Goal: Communication & Community: Share content

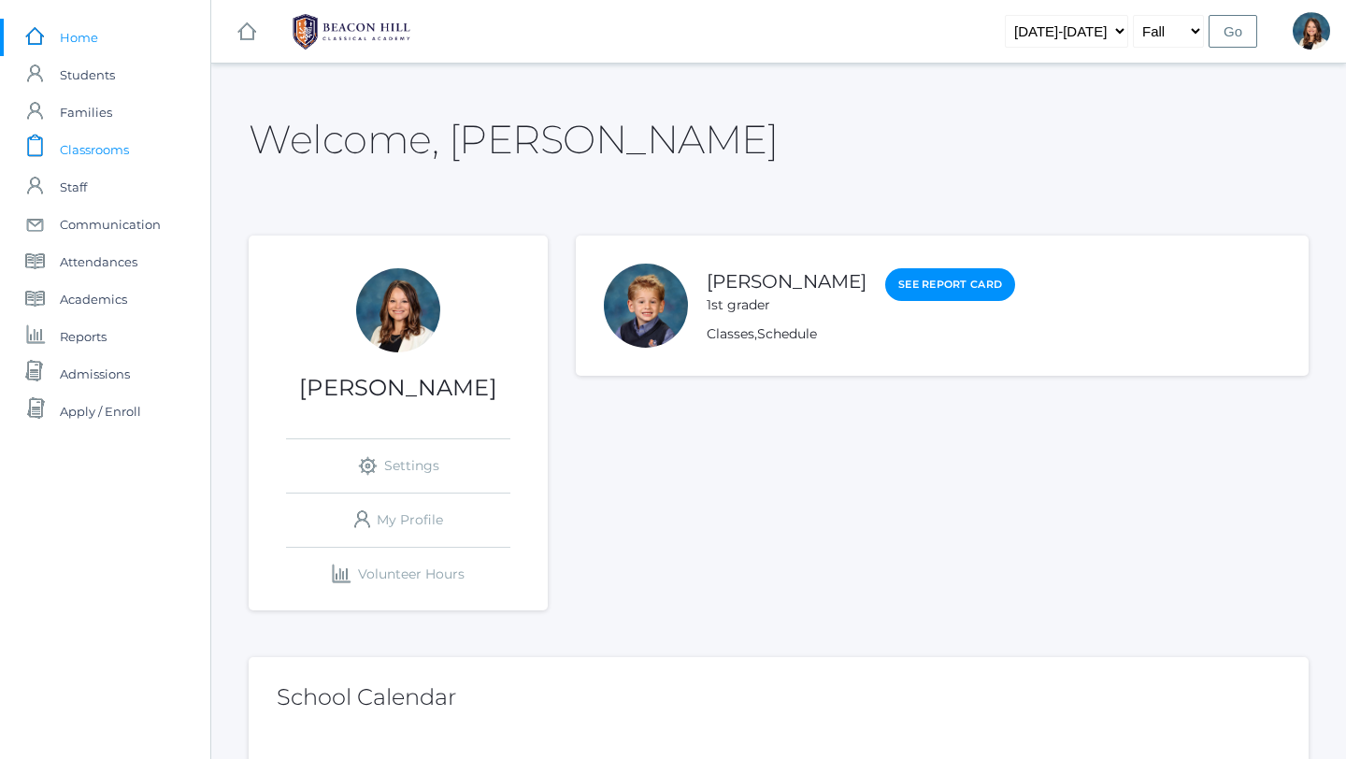
click at [102, 151] on span "Classrooms" at bounding box center [94, 149] width 69 height 37
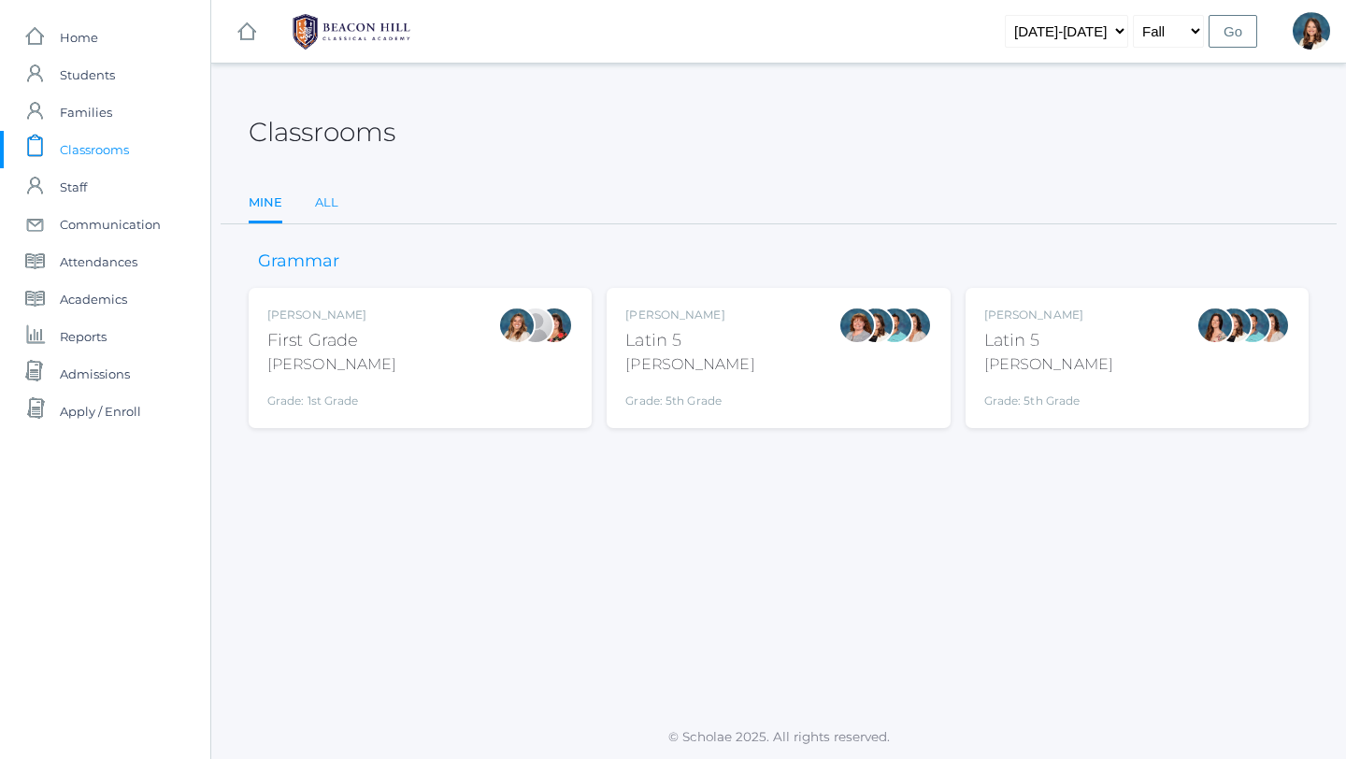
click at [325, 199] on link "All" at bounding box center [326, 202] width 23 height 37
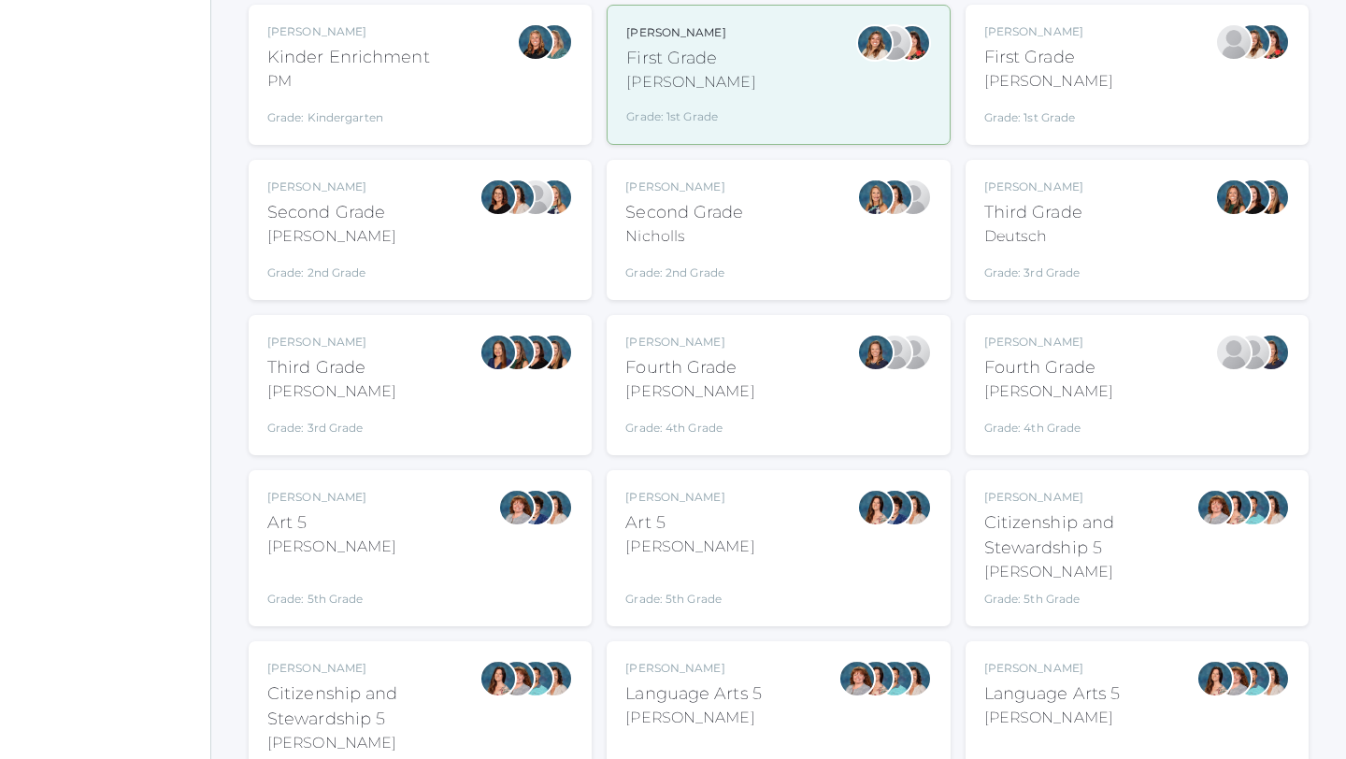
scroll to position [439, 0]
click at [423, 546] on div "Sarah Bence Art 5 Bence Grade: 5th Grade 05ART" at bounding box center [420, 547] width 306 height 119
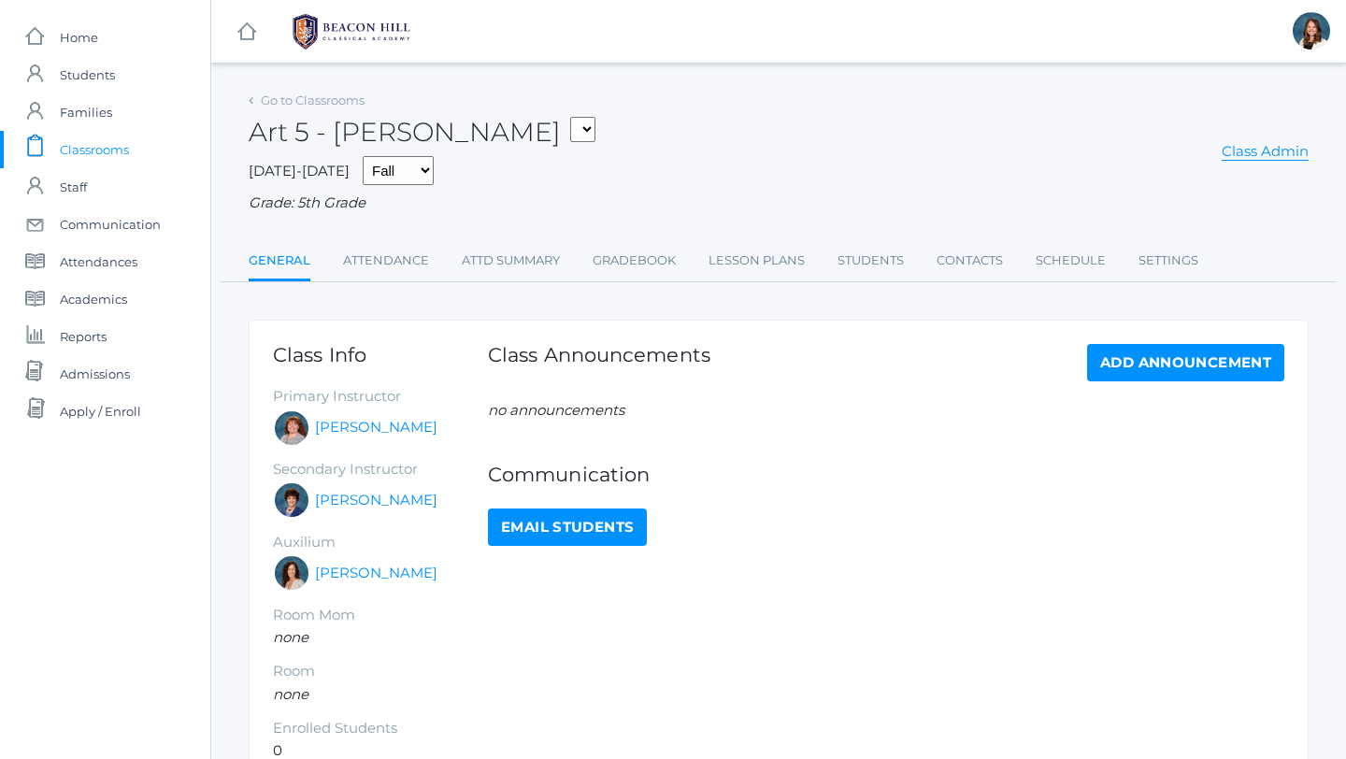
click at [556, 529] on link "Email Students" at bounding box center [567, 527] width 159 height 37
select select "1953"
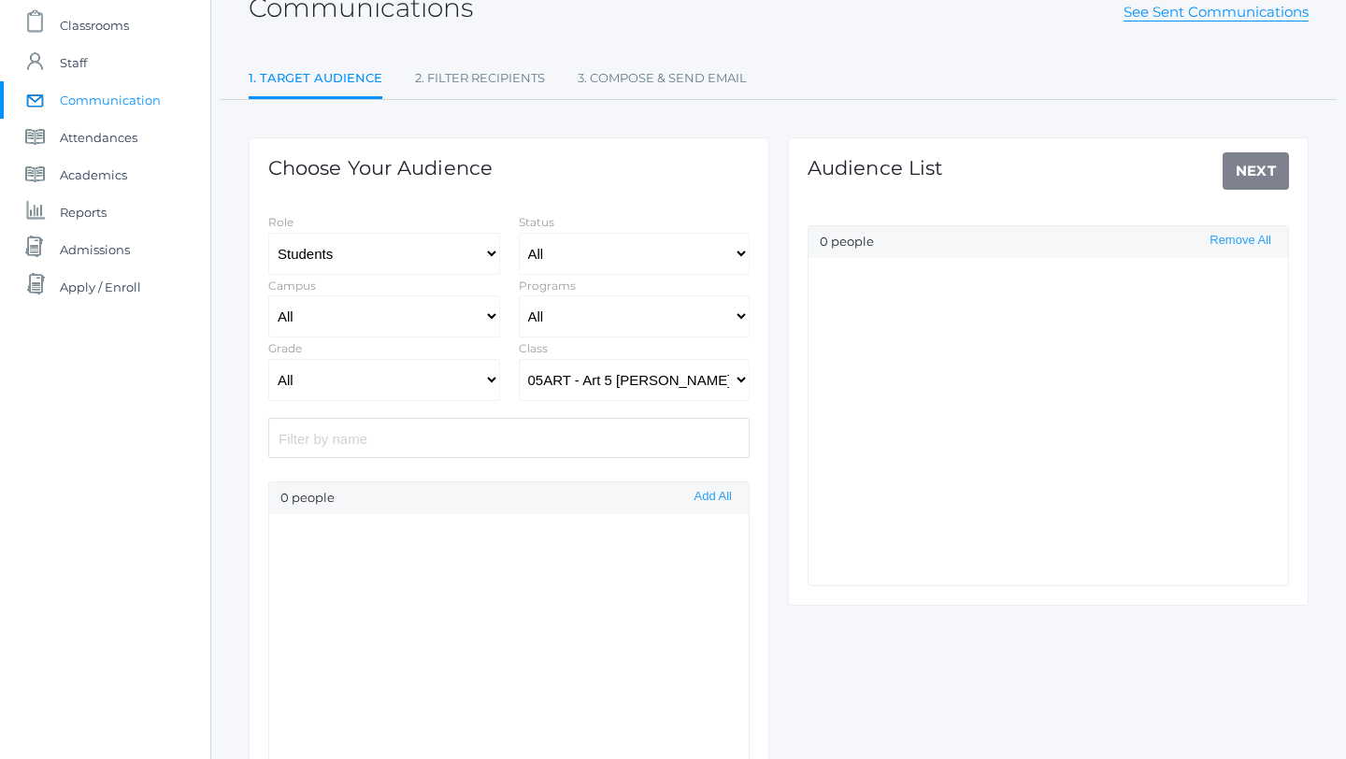
select select "Enrolled"
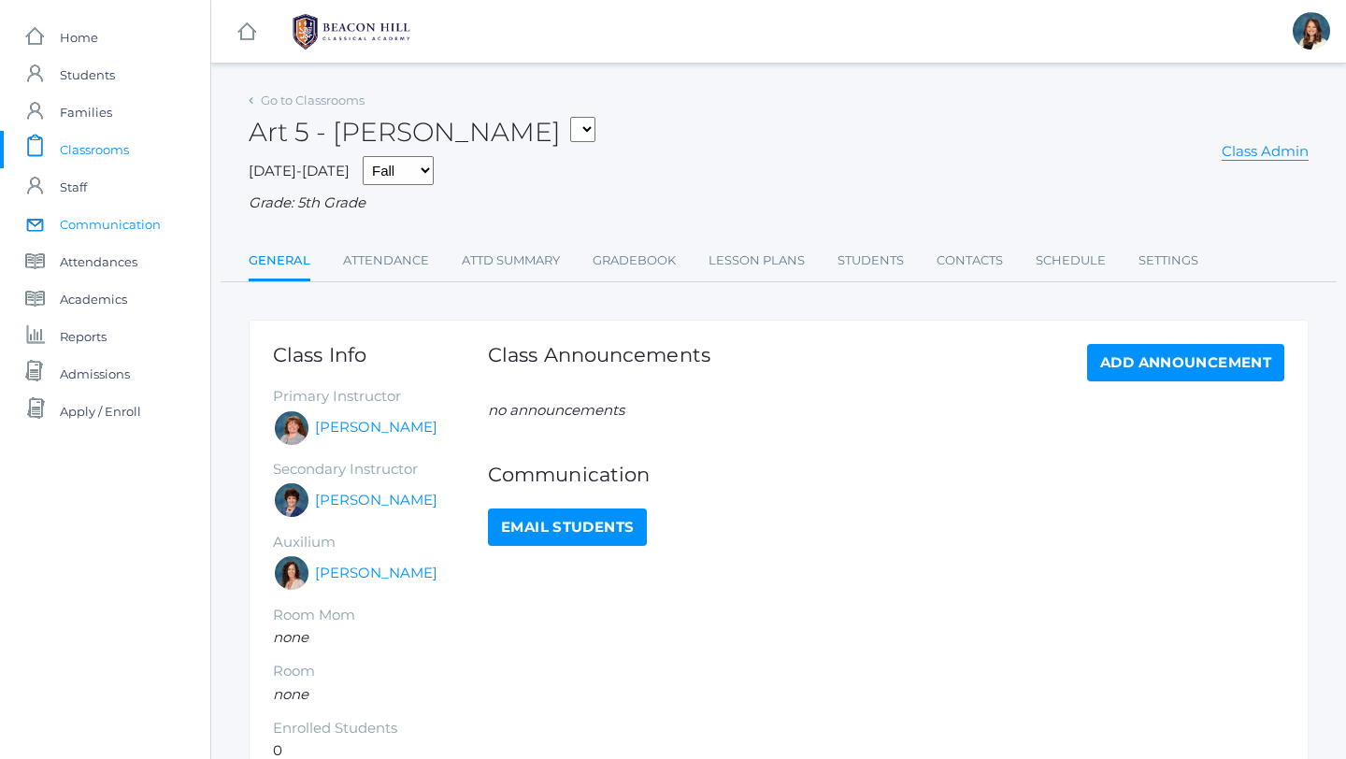
click at [120, 222] on span "Communication" at bounding box center [110, 224] width 101 height 37
select select "Enrolled"
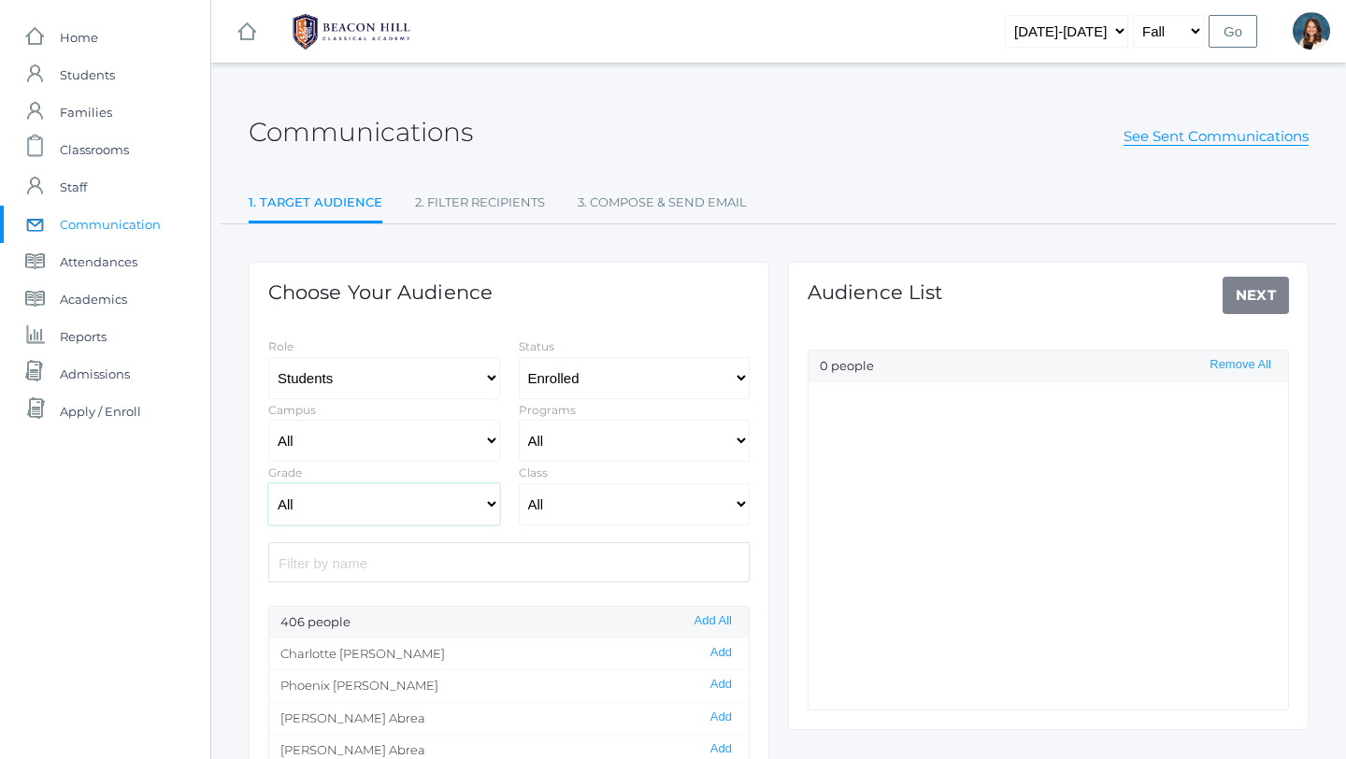
click at [493, 504] on select "All Grammar - Kindergarten - 1st Grade - 2nd Grade - 3rd Grade - 4th Grade - 5t…" at bounding box center [384, 504] width 232 height 42
select select "5"
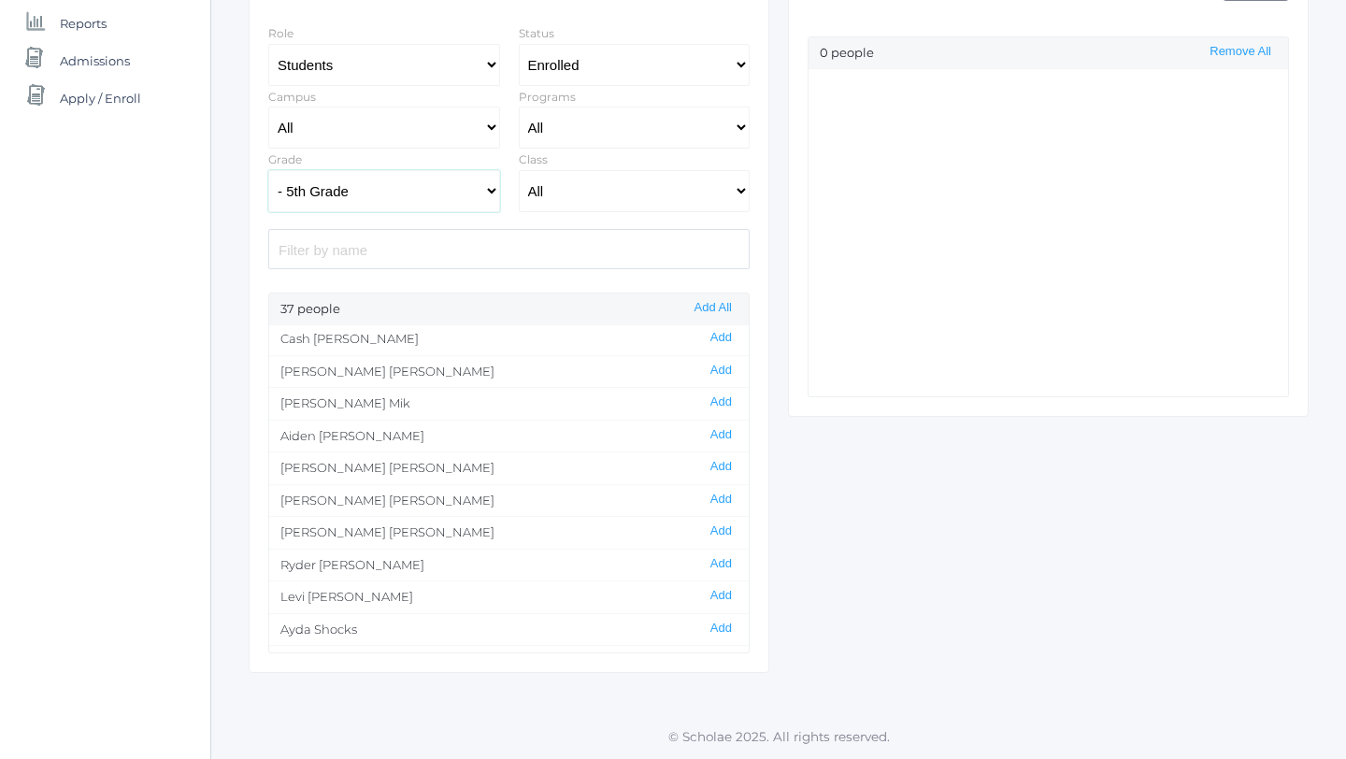
scroll to position [615, 0]
click at [719, 466] on button "Add" at bounding box center [721, 466] width 33 height 16
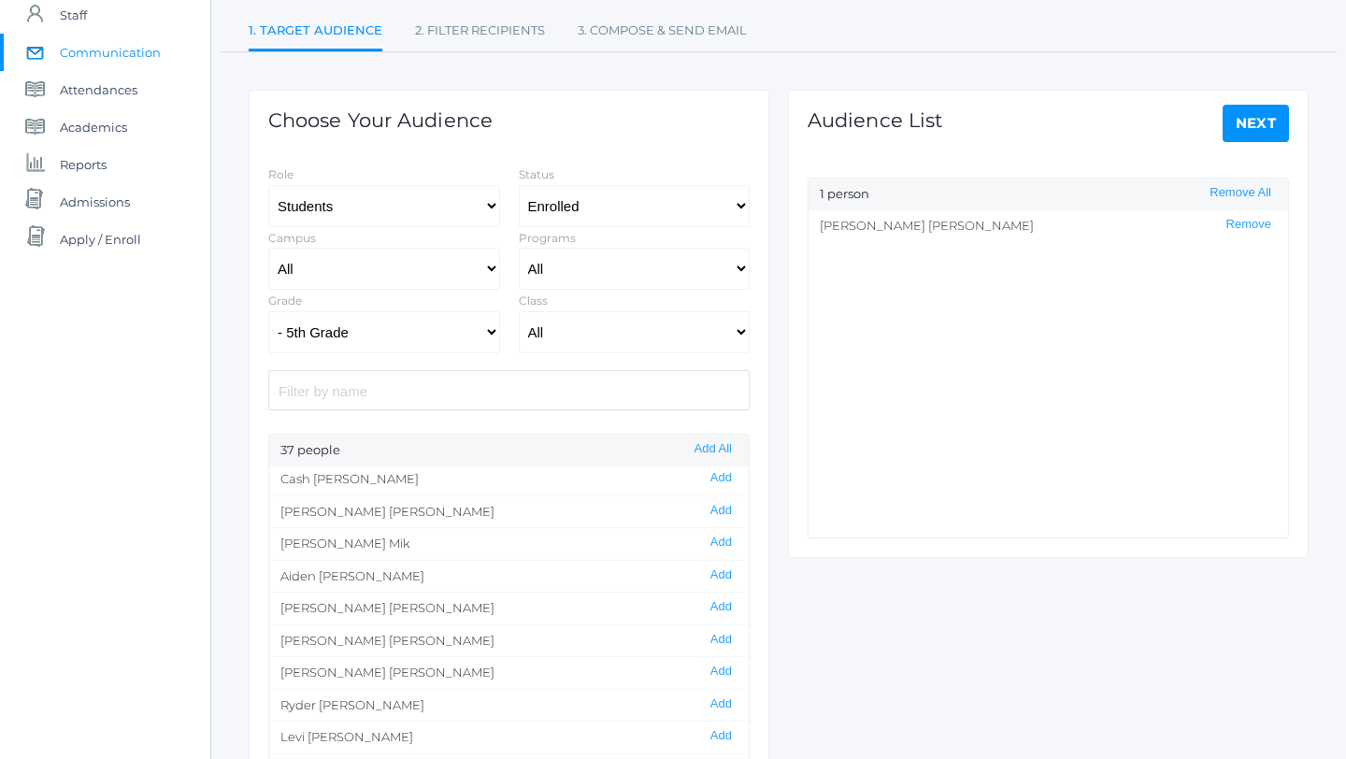
scroll to position [165, 0]
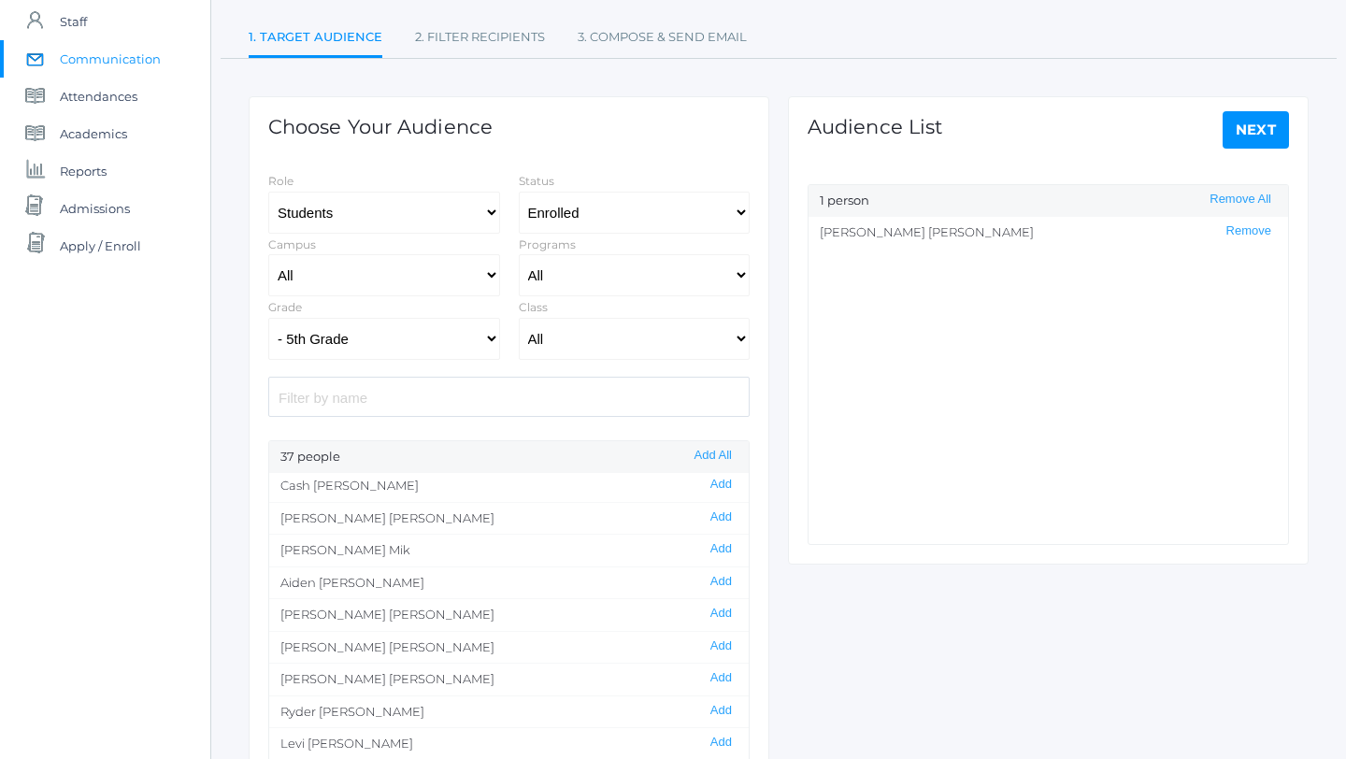
click at [1253, 133] on link "Next" at bounding box center [1256, 129] width 67 height 37
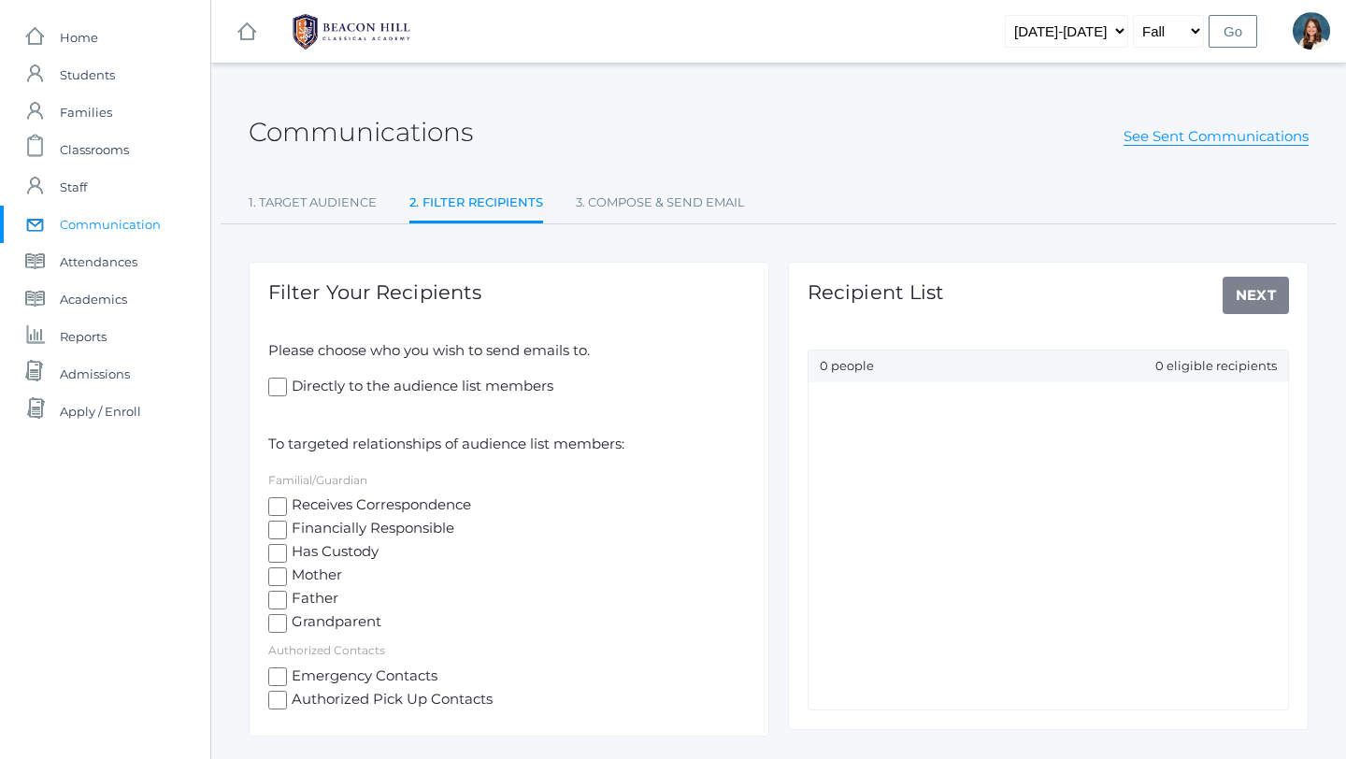
click at [279, 503] on input "Receives Correspondence" at bounding box center [277, 506] width 19 height 19
checkbox input "true"
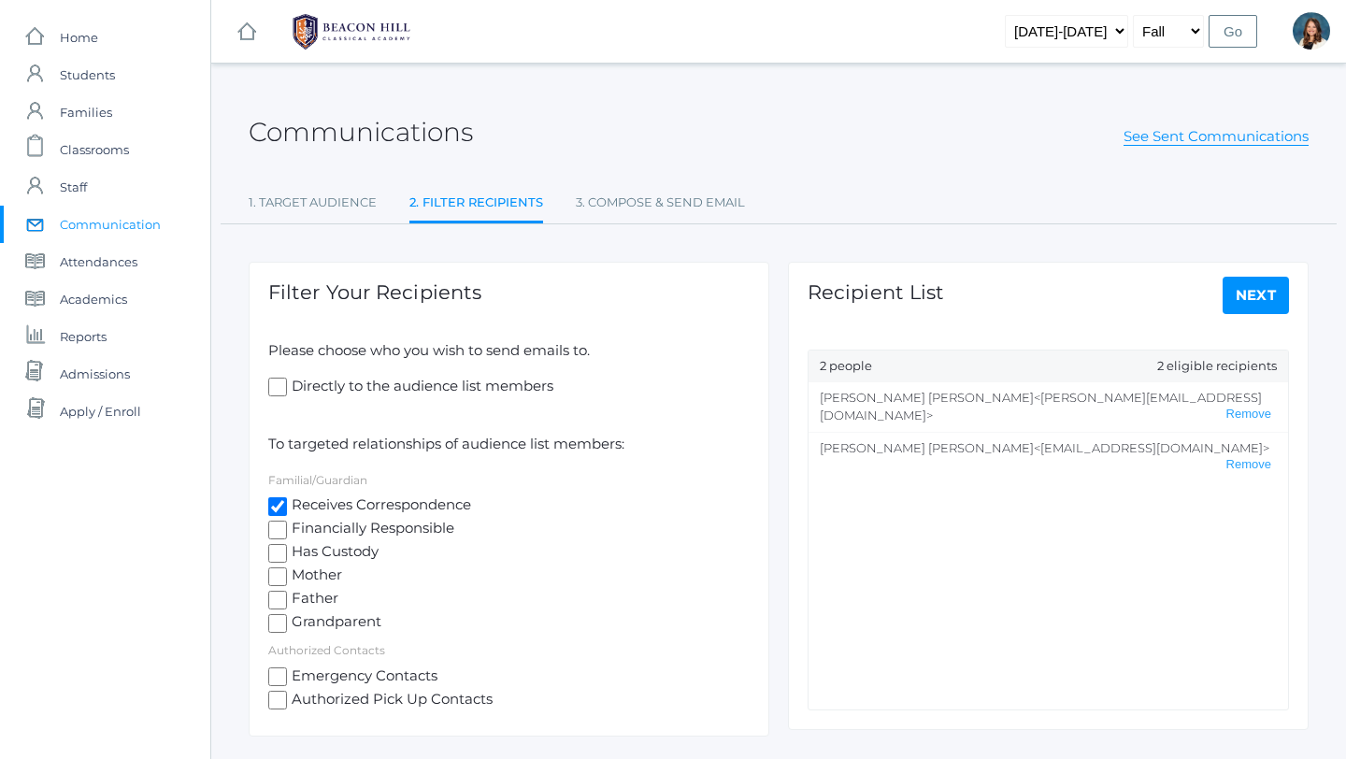
click at [1261, 293] on link "Next" at bounding box center [1256, 295] width 67 height 37
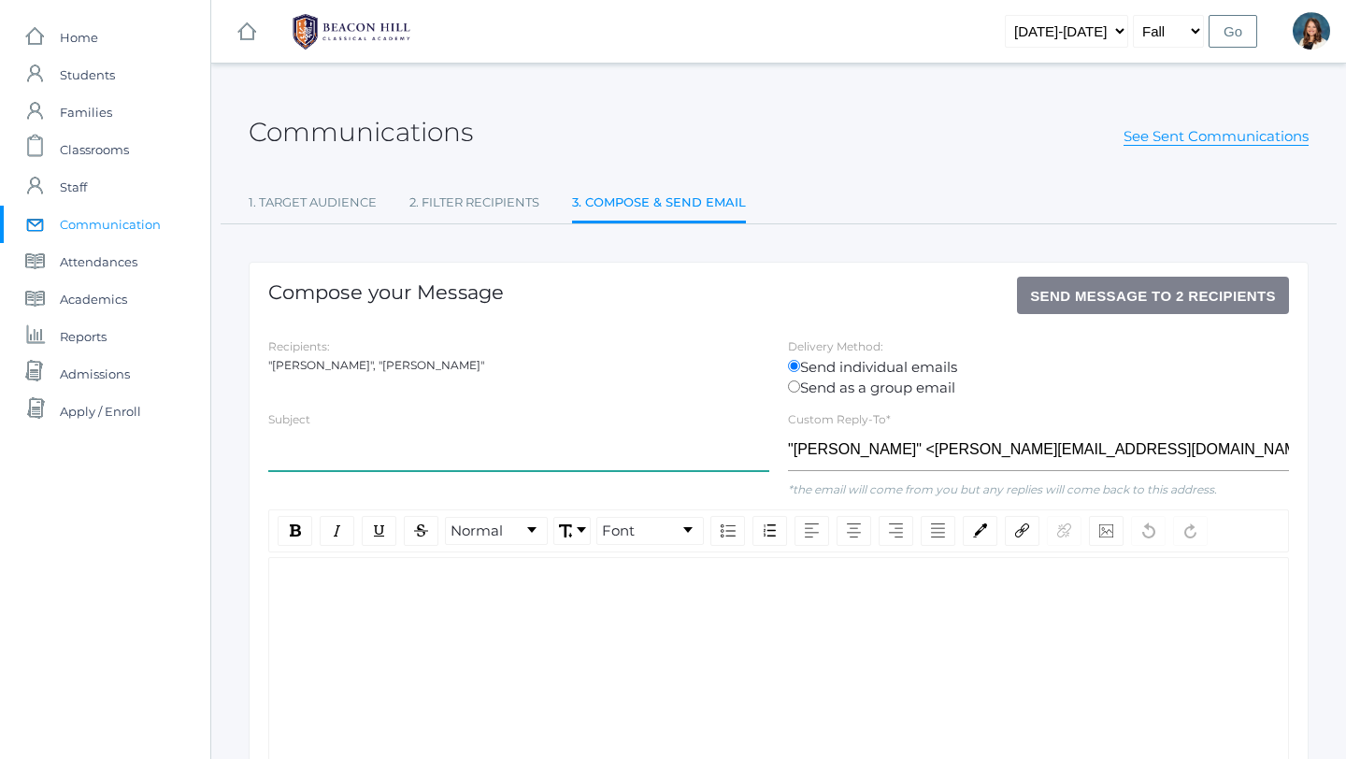
click at [302, 430] on input "text" at bounding box center [518, 450] width 501 height 42
type input "[PERSON_NAME] in line after Lunch incident"
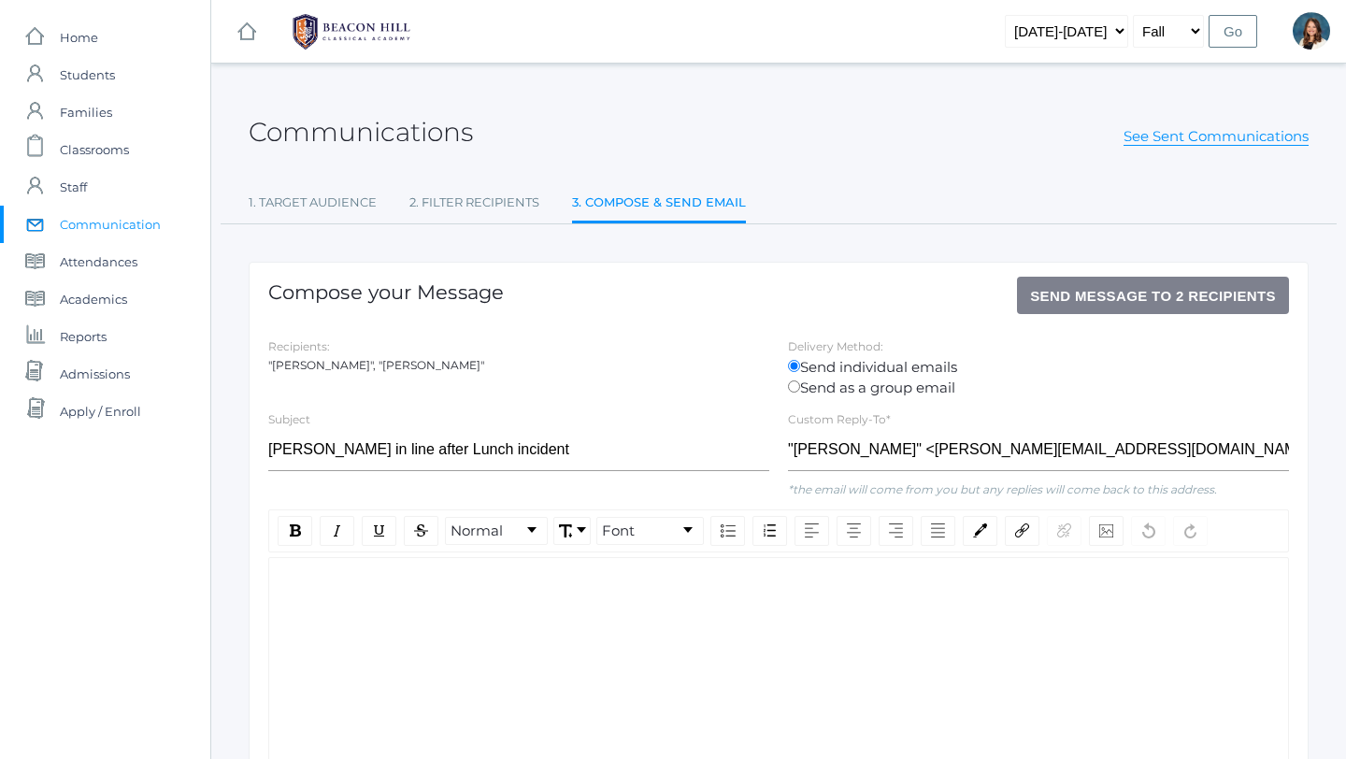
click at [313, 584] on div "rdw-editor" at bounding box center [779, 588] width 990 height 22
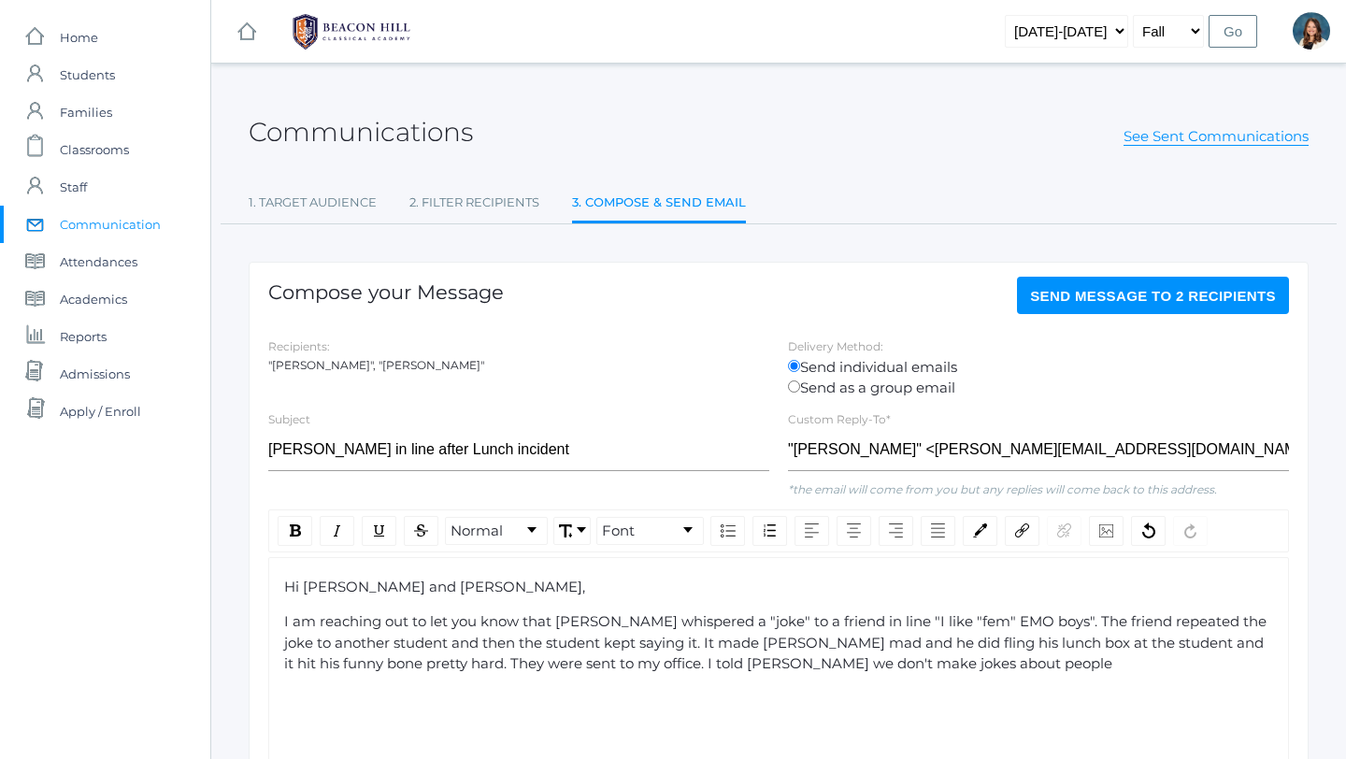
click at [654, 645] on span "I am reaching out to let you know that [PERSON_NAME] whispered a "joke" to a fr…" at bounding box center [777, 642] width 986 height 60
click at [697, 644] on span "I am reaching out to let you know that [PERSON_NAME] whispered a "joke" to a fr…" at bounding box center [777, 642] width 986 height 60
click at [1246, 648] on div "I am reaching out to let you know that [PERSON_NAME] whispered a "joke" to a fr…" at bounding box center [779, 643] width 990 height 64
click at [720, 662] on span "I am reaching out to let you know that [PERSON_NAME] whispered a "joke" to a fr…" at bounding box center [778, 642] width 988 height 60
click at [349, 686] on div "I am reaching out to let you know that [PERSON_NAME] whispered a "joke" to a fr…" at bounding box center [779, 653] width 990 height 84
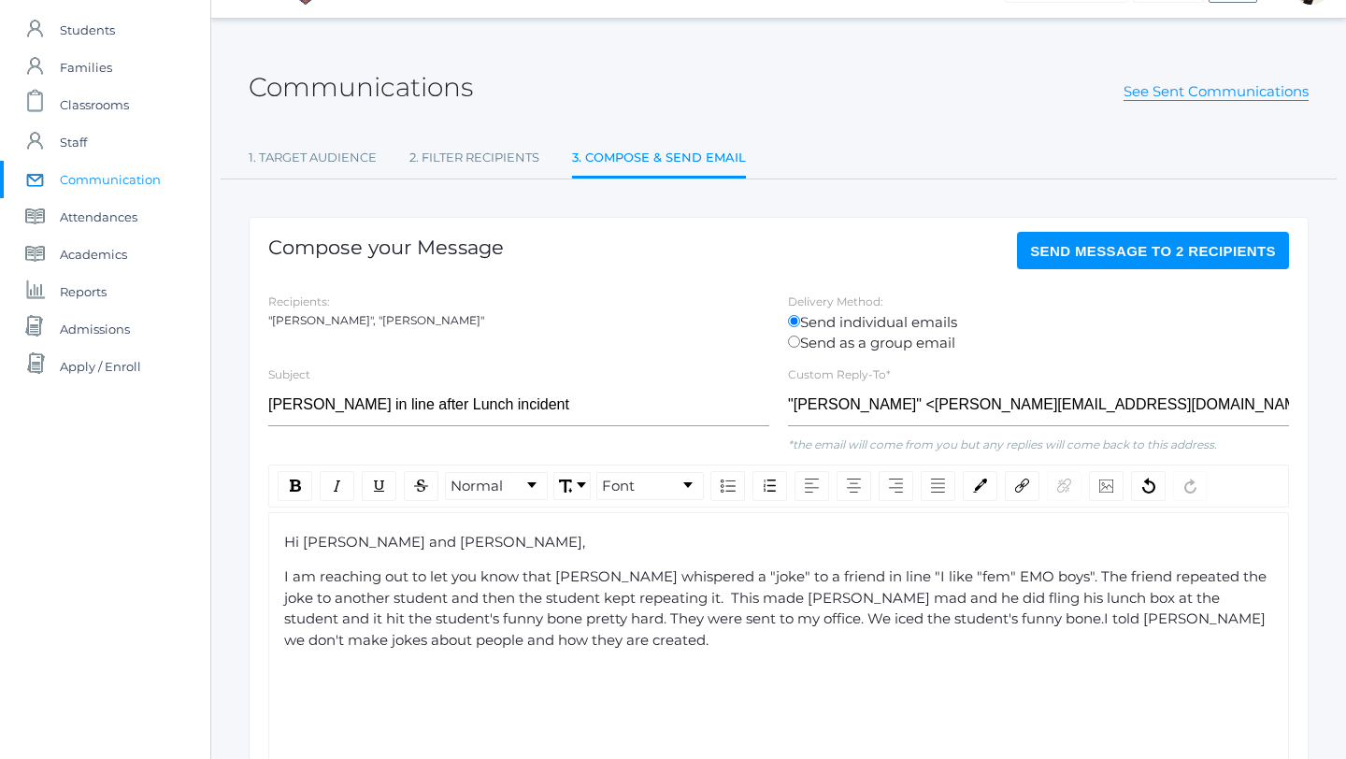
scroll to position [50, 0]
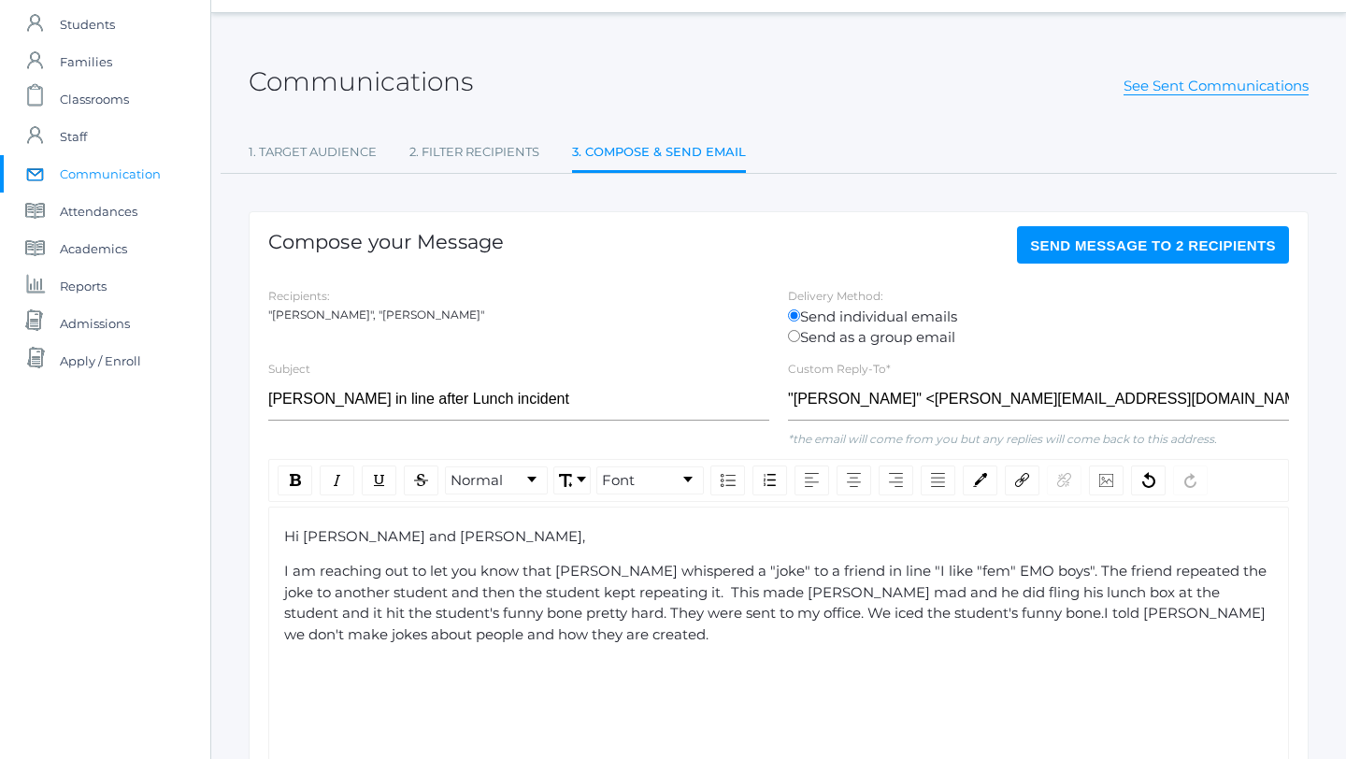
click at [717, 613] on span "I am reaching out to let you know that [PERSON_NAME] whispered a "joke" to a fr…" at bounding box center [777, 602] width 986 height 81
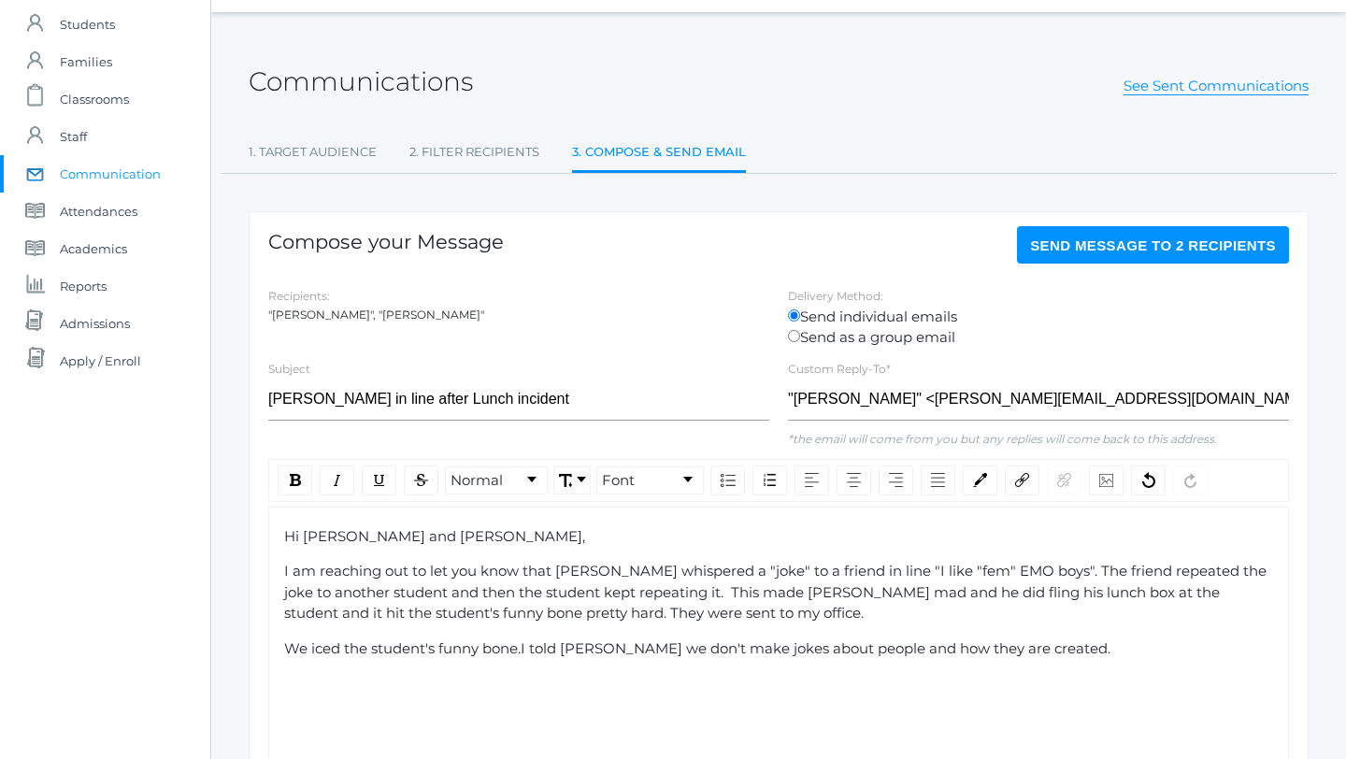
click at [1046, 649] on div "We iced the student's funny bone.I told [PERSON_NAME] we don't make jokes about…" at bounding box center [779, 649] width 990 height 22
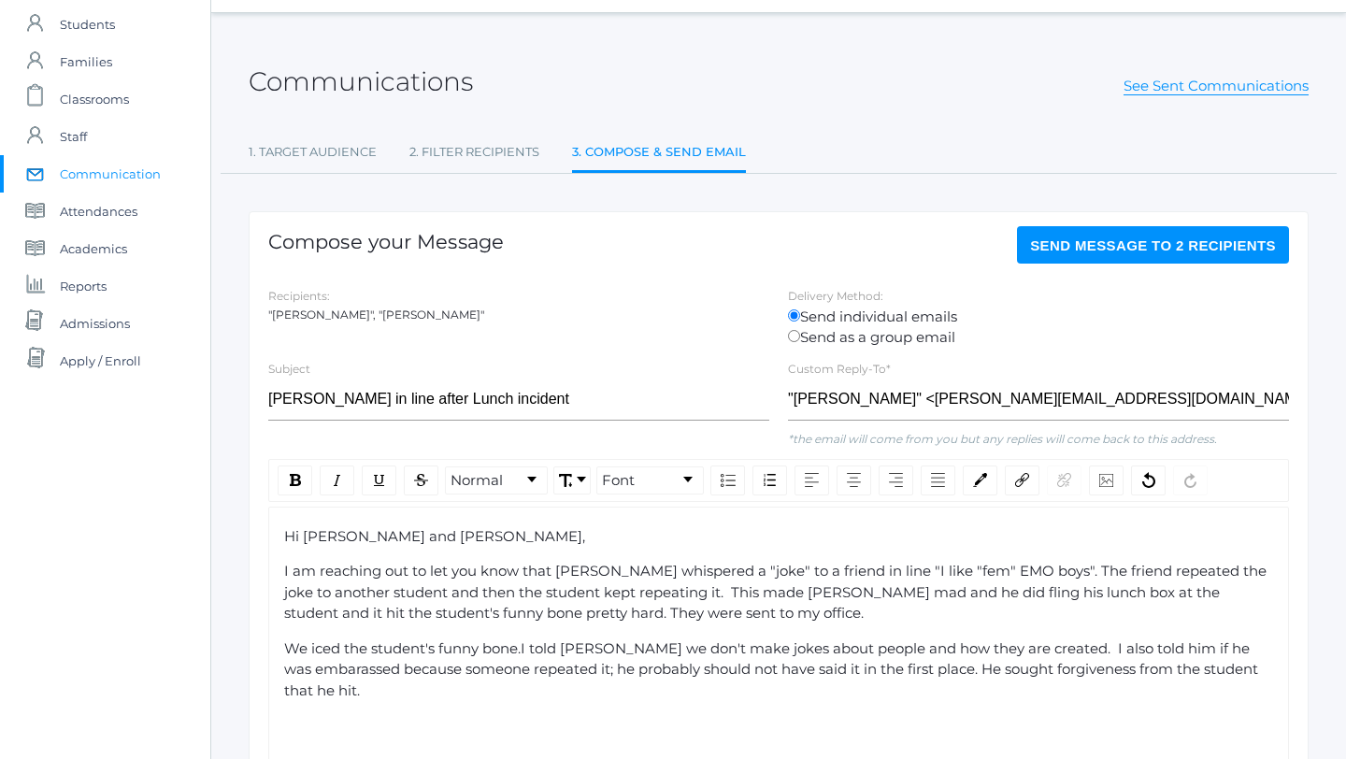
click at [376, 667] on span "We iced the student's funny bone.I told [PERSON_NAME] we don't make jokes about…" at bounding box center [773, 669] width 978 height 60
click at [353, 675] on span "We iced the student's funny bone.I told [PERSON_NAME] we don't make jokes about…" at bounding box center [773, 669] width 978 height 60
click at [330, 667] on span "We iced the student's funny bone.I told [PERSON_NAME] we don't make jokes about…" at bounding box center [773, 669] width 978 height 60
click at [527, 650] on span "We iced the student's funny bone.I told [PERSON_NAME] we don't make jokes about…" at bounding box center [775, 669] width 983 height 60
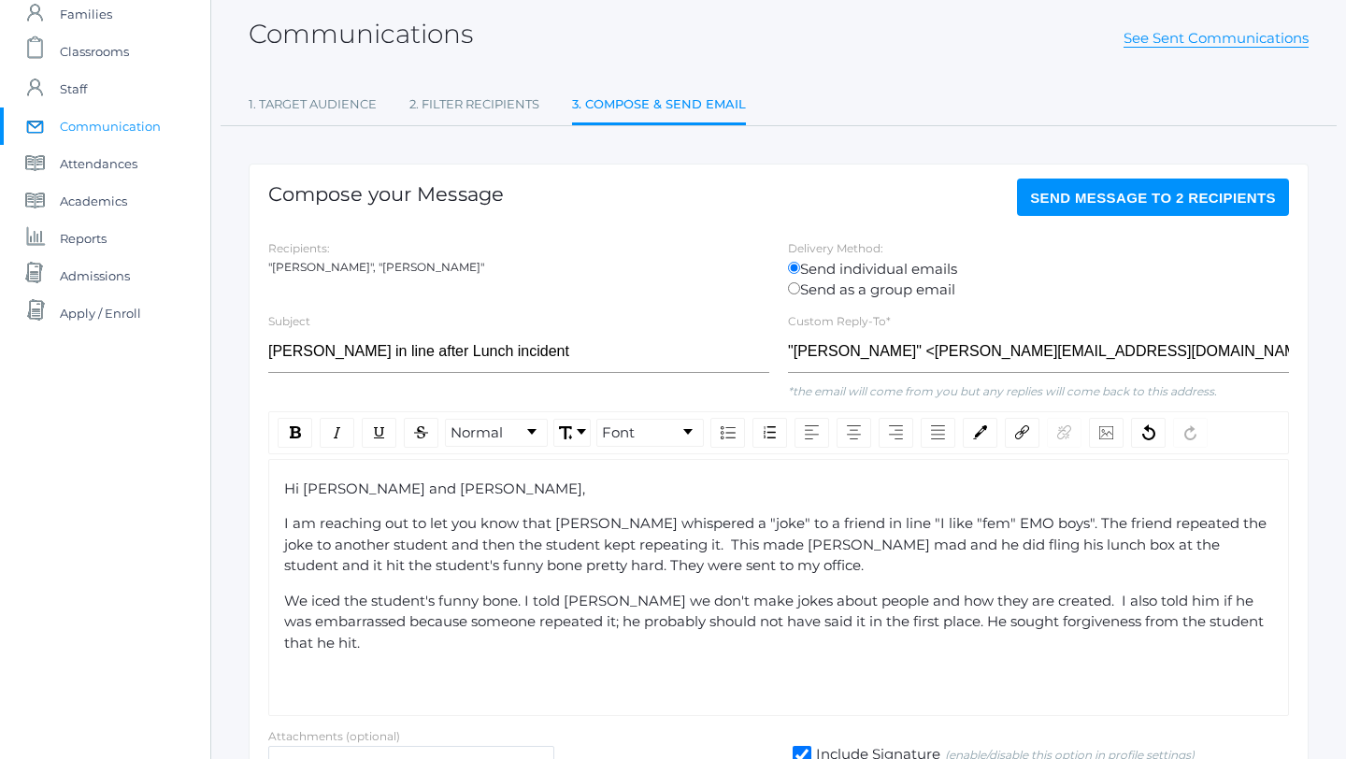
scroll to position [105, 0]
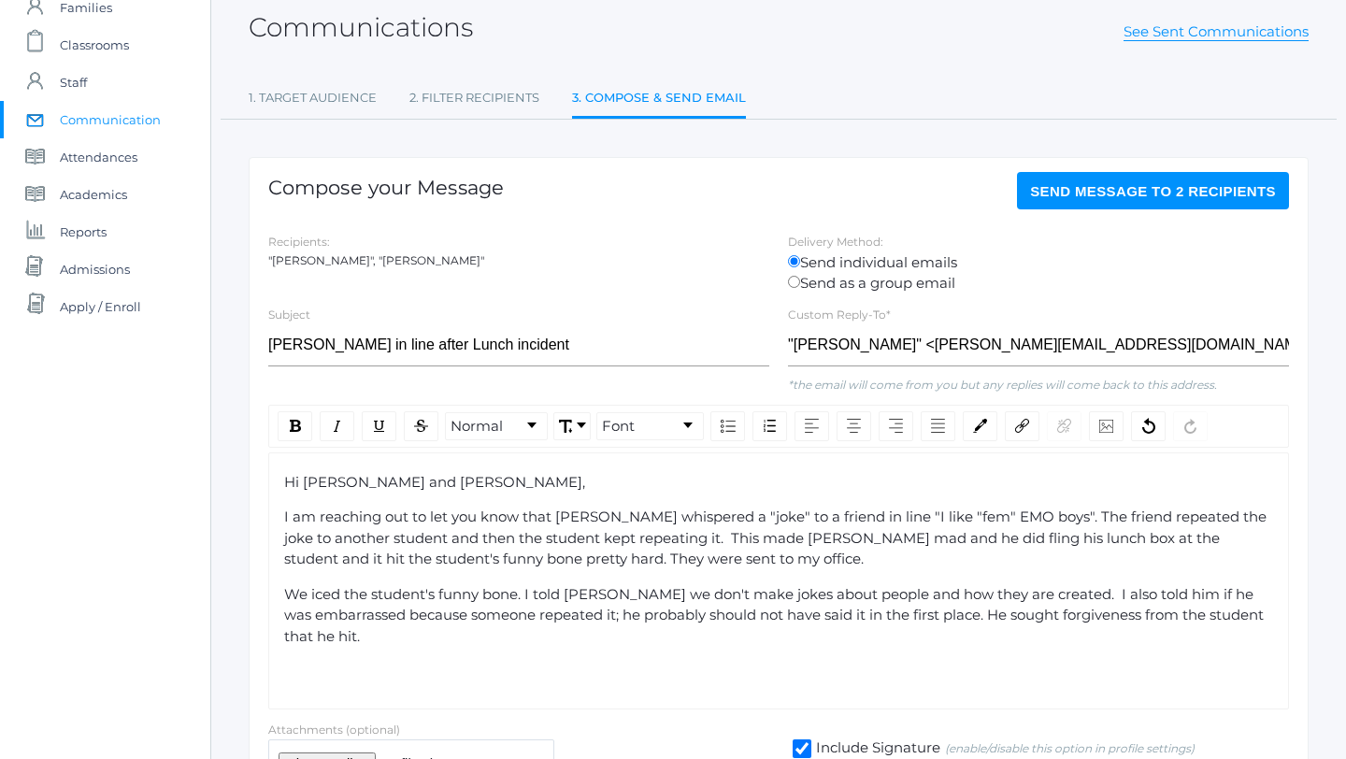
click at [391, 646] on div "We iced the student's funny bone. I told [PERSON_NAME] we don't make jokes abou…" at bounding box center [779, 616] width 990 height 64
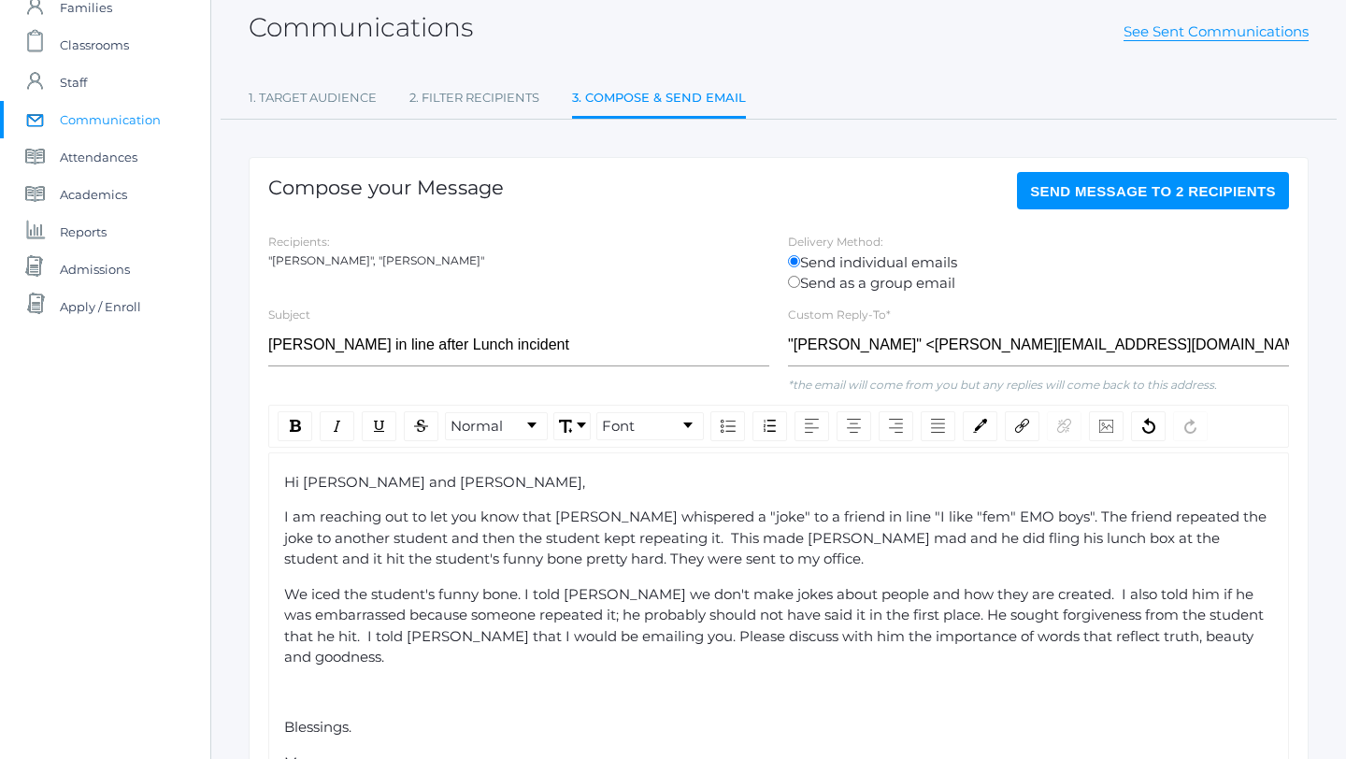
scroll to position [117, 0]
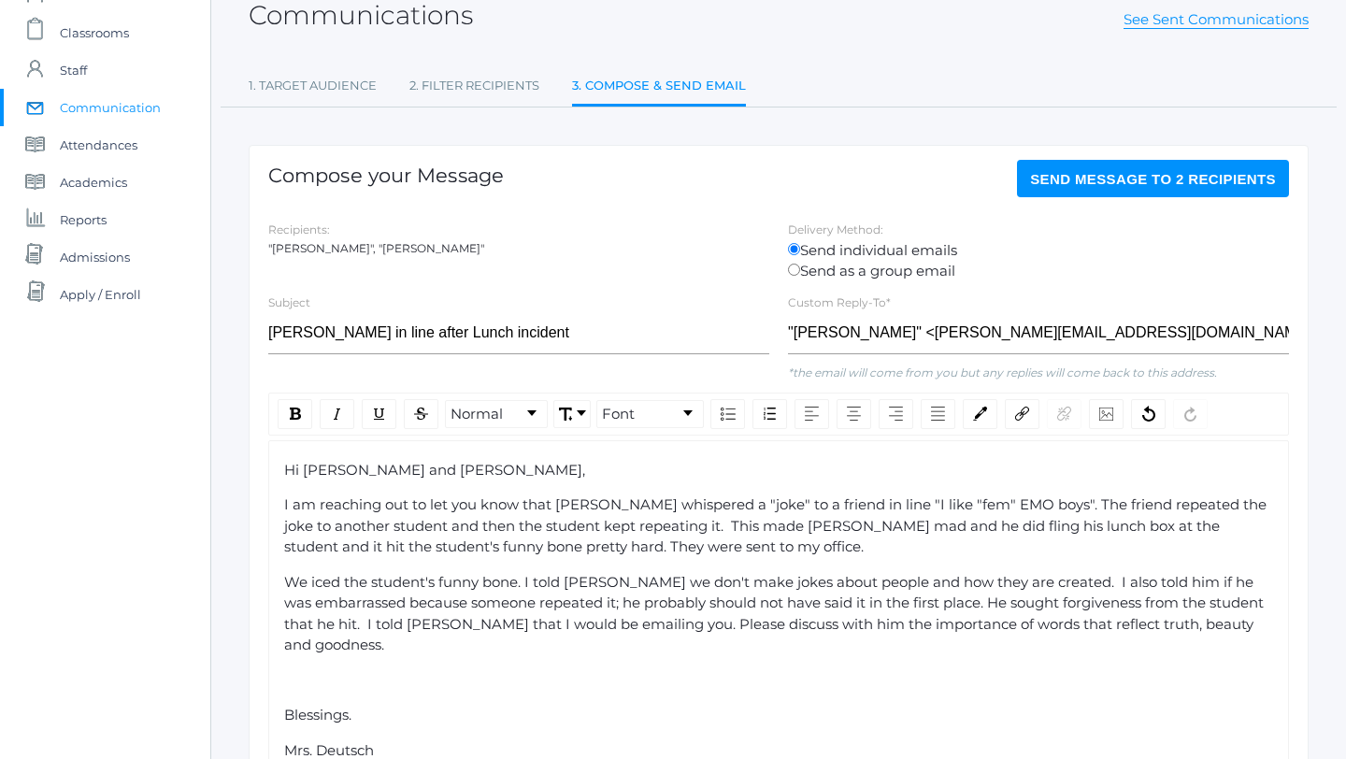
click at [851, 510] on span "I am reaching out to let you know that [PERSON_NAME] whispered a "joke" to a fr…" at bounding box center [777, 525] width 986 height 60
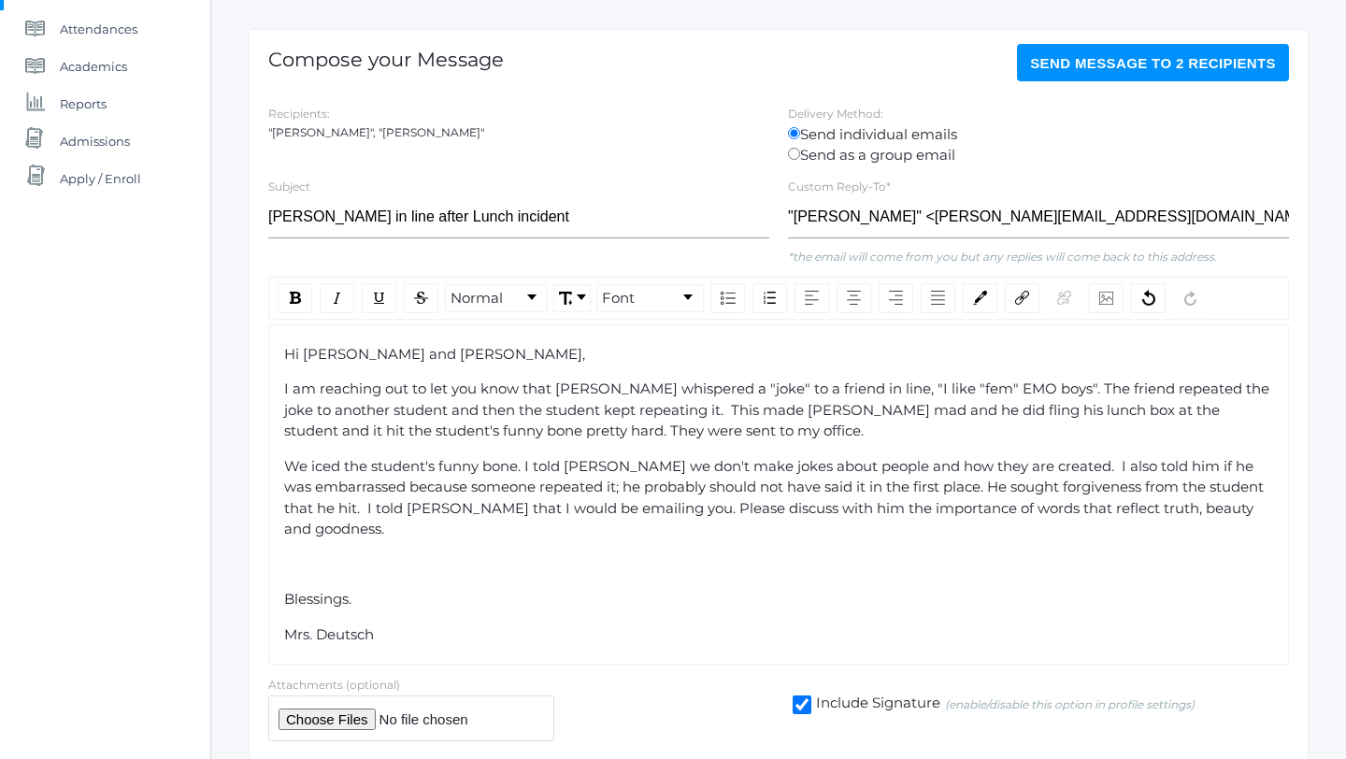
scroll to position [239, 0]
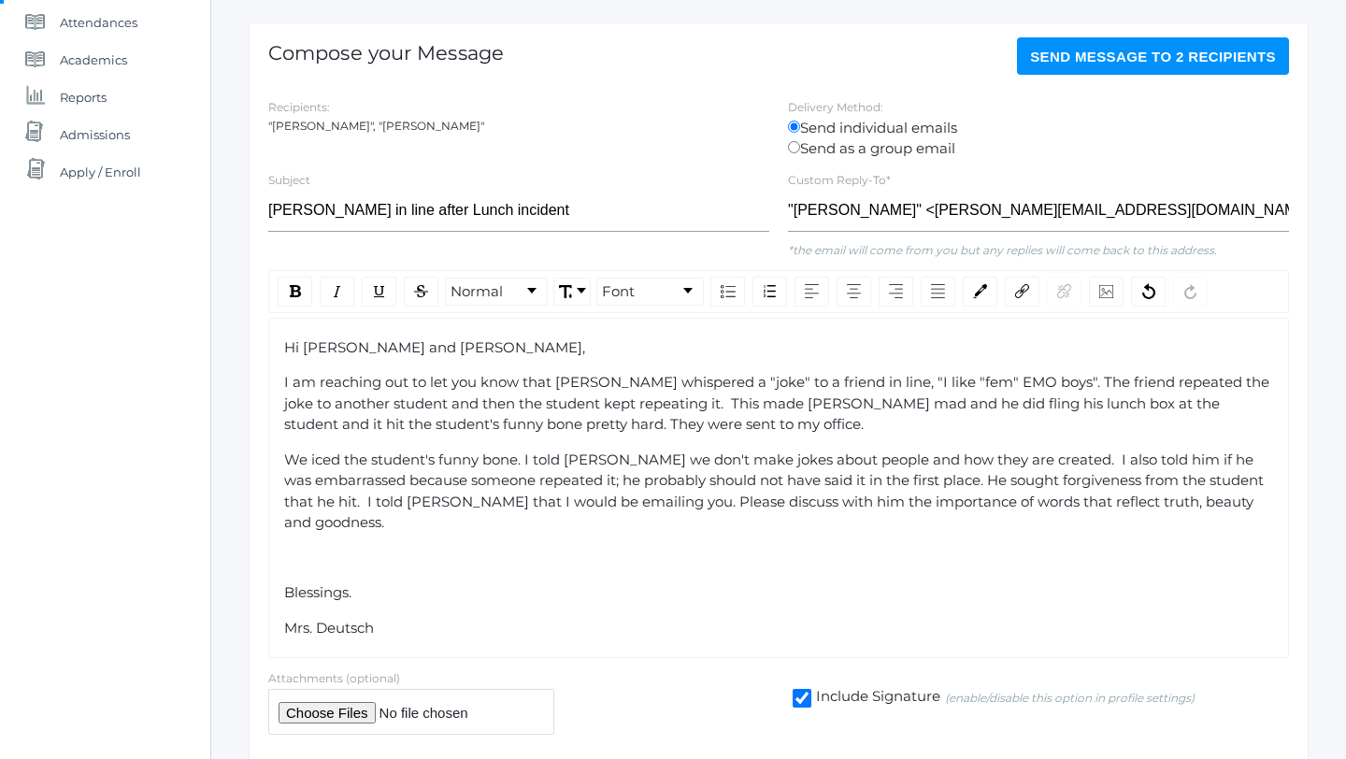
click at [1045, 462] on span "We iced the student's funny bone. I told [PERSON_NAME] we don't make jokes abou…" at bounding box center [775, 491] width 983 height 81
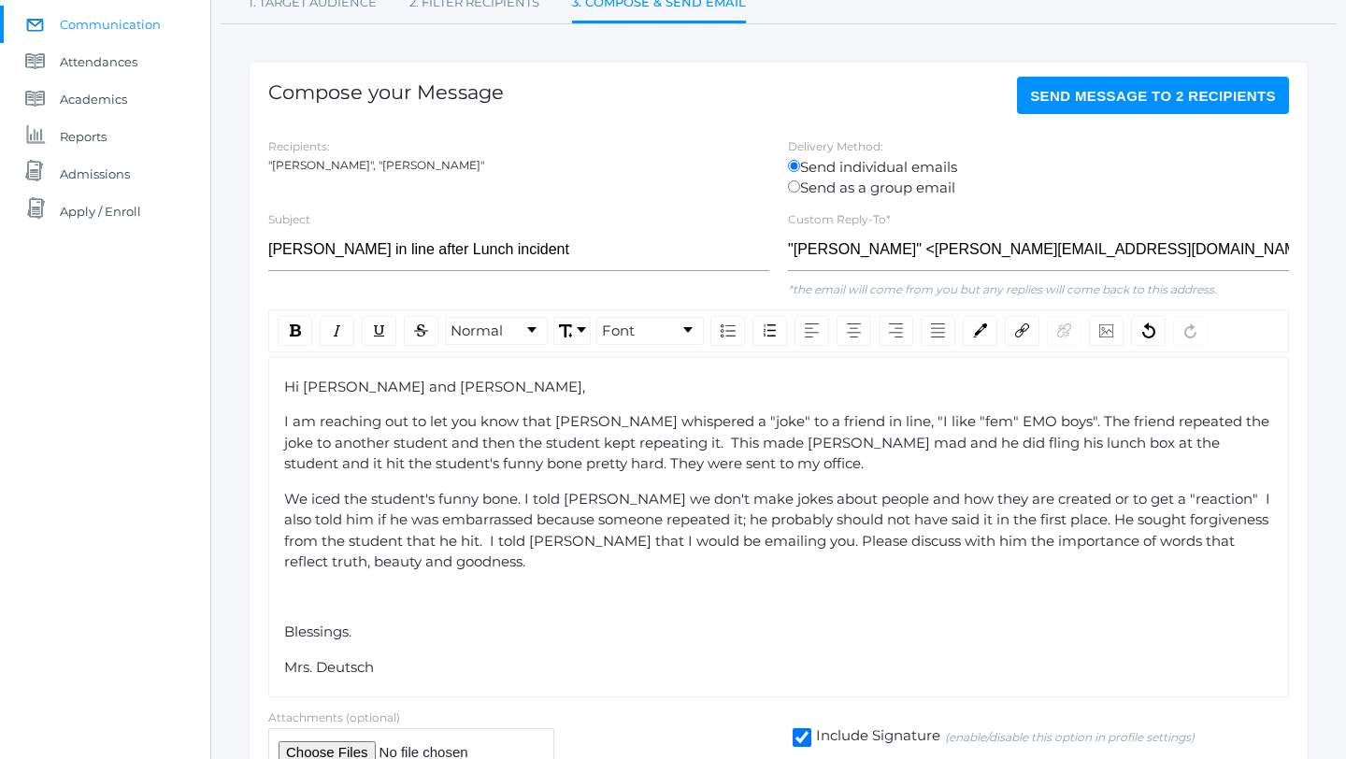
scroll to position [199, 0]
drag, startPoint x: 424, startPoint y: 567, endPoint x: 466, endPoint y: 607, distance: 58.2
click at [423, 586] on div "Hi [PERSON_NAME] and [PERSON_NAME], I am reaching out to let you know that [PER…" at bounding box center [779, 529] width 990 height 302
click at [480, 609] on div "Hi [PERSON_NAME] and [PERSON_NAME], I am reaching out to let you know that [PER…" at bounding box center [779, 529] width 990 height 302
click at [1094, 95] on span "Send Message to 2 recipients" at bounding box center [1153, 97] width 246 height 16
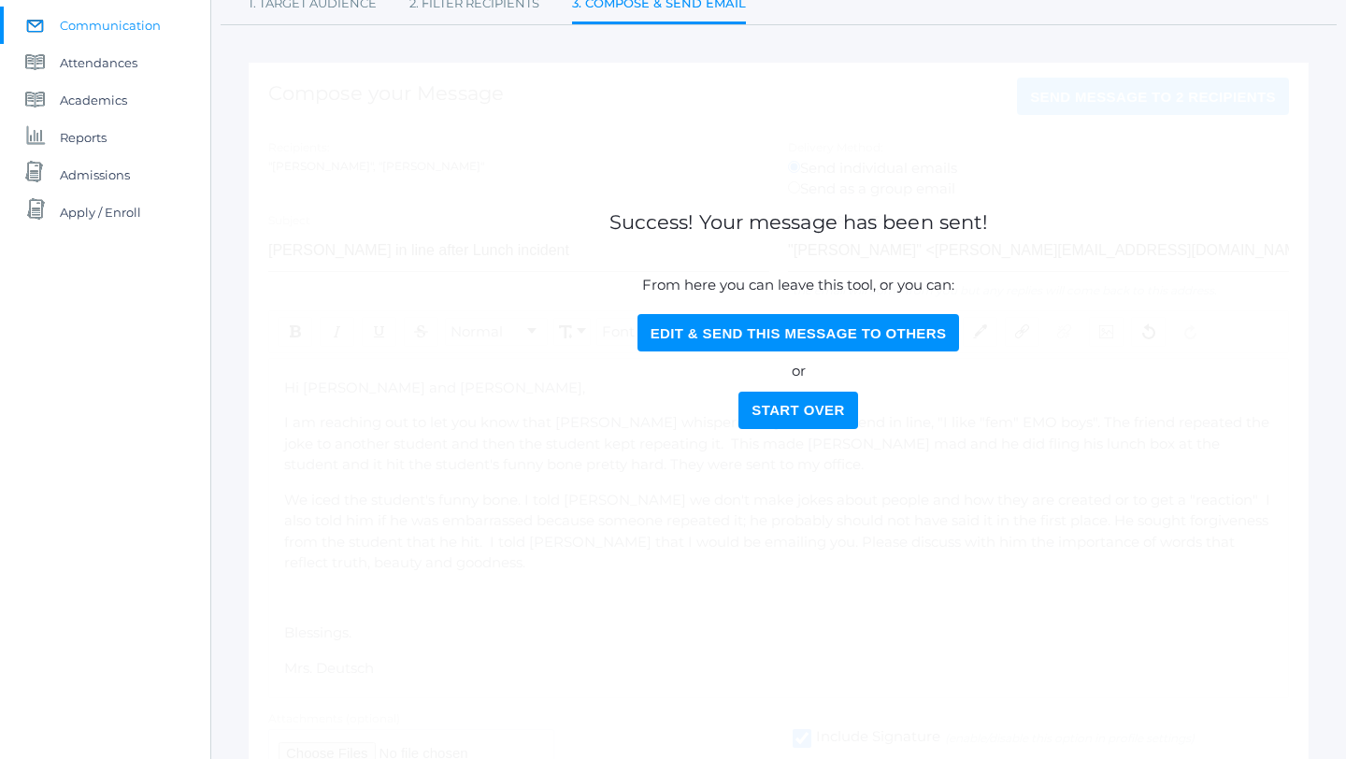
click at [811, 413] on button "Start Over" at bounding box center [798, 410] width 119 height 37
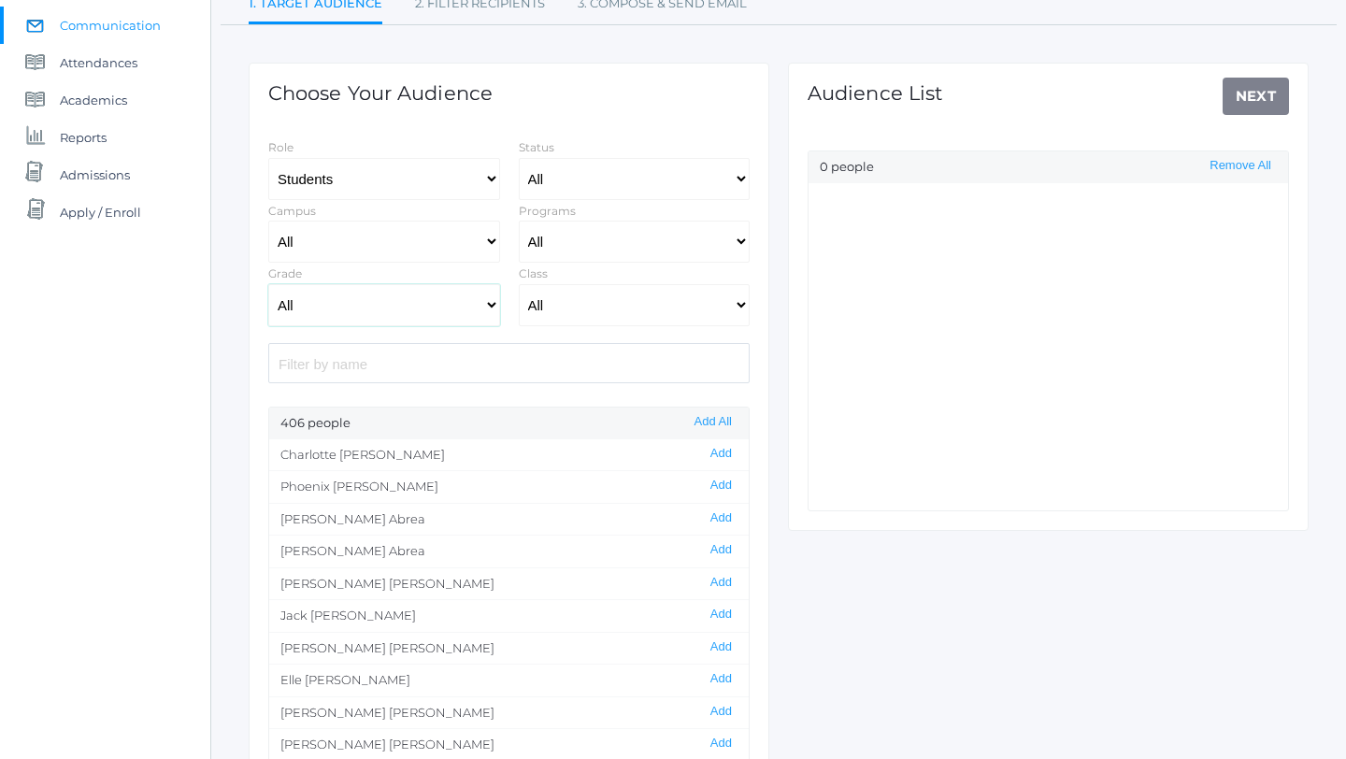
click at [487, 302] on select "All Grammar - Kindergarten - 1st Grade - 2nd Grade - 3rd Grade - 4th Grade - 5t…" at bounding box center [384, 305] width 232 height 42
select select "5"
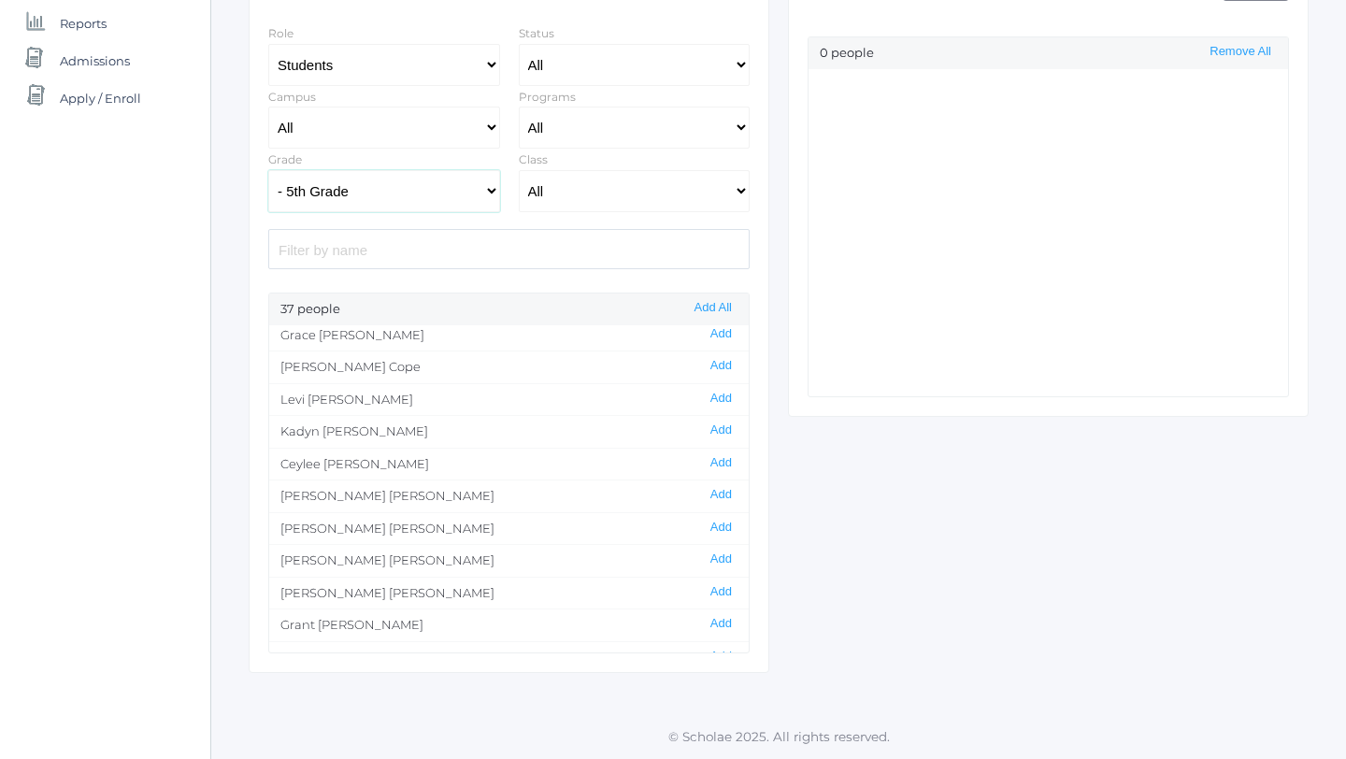
scroll to position [193, 0]
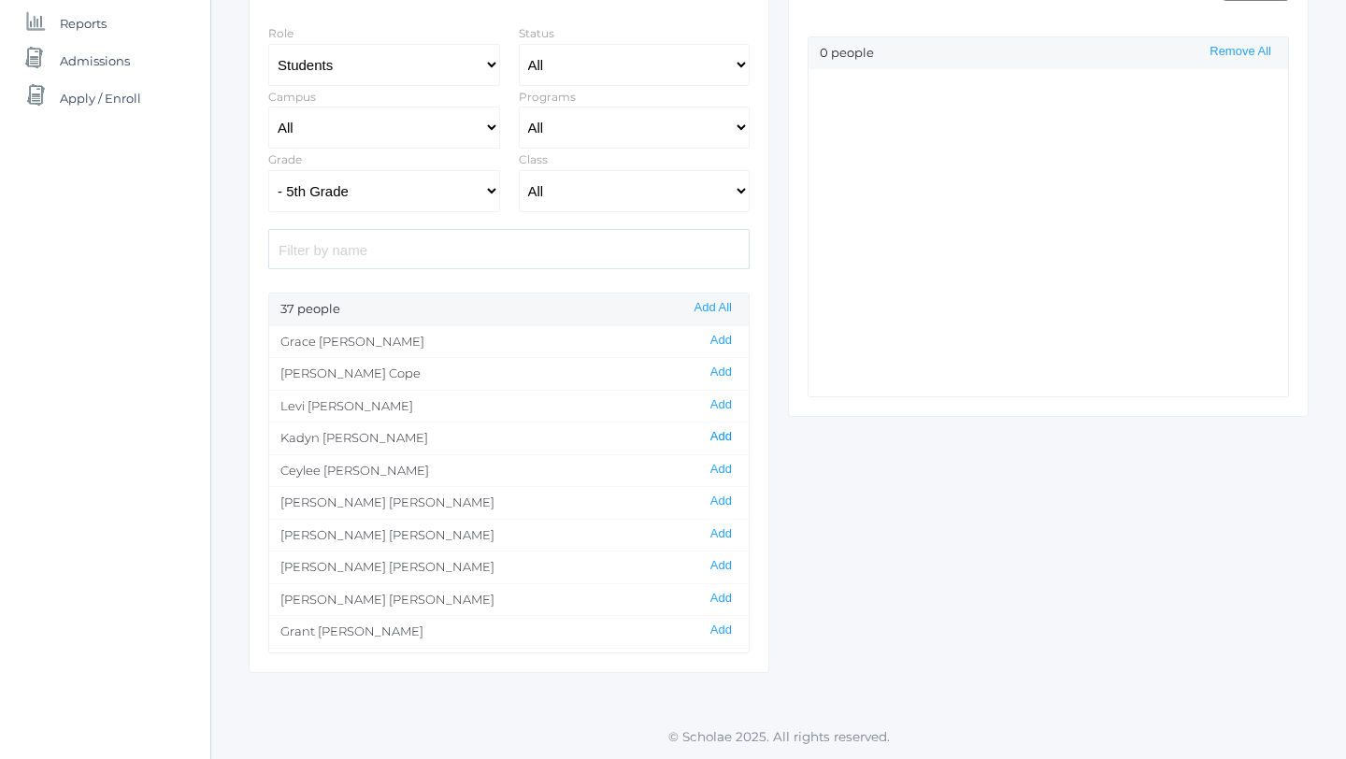
click at [717, 433] on button "Add" at bounding box center [721, 437] width 33 height 16
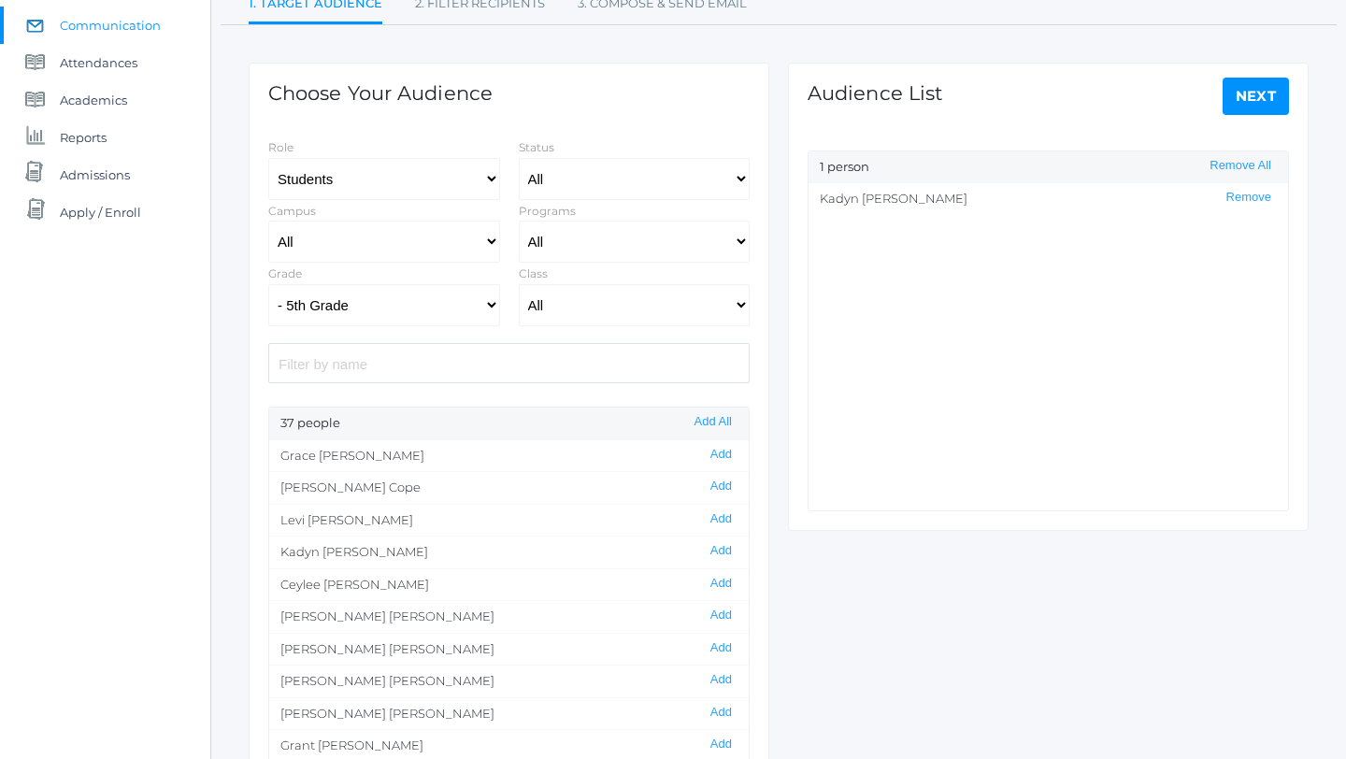
scroll to position [196, 0]
click at [1251, 93] on link "Next" at bounding box center [1256, 98] width 67 height 37
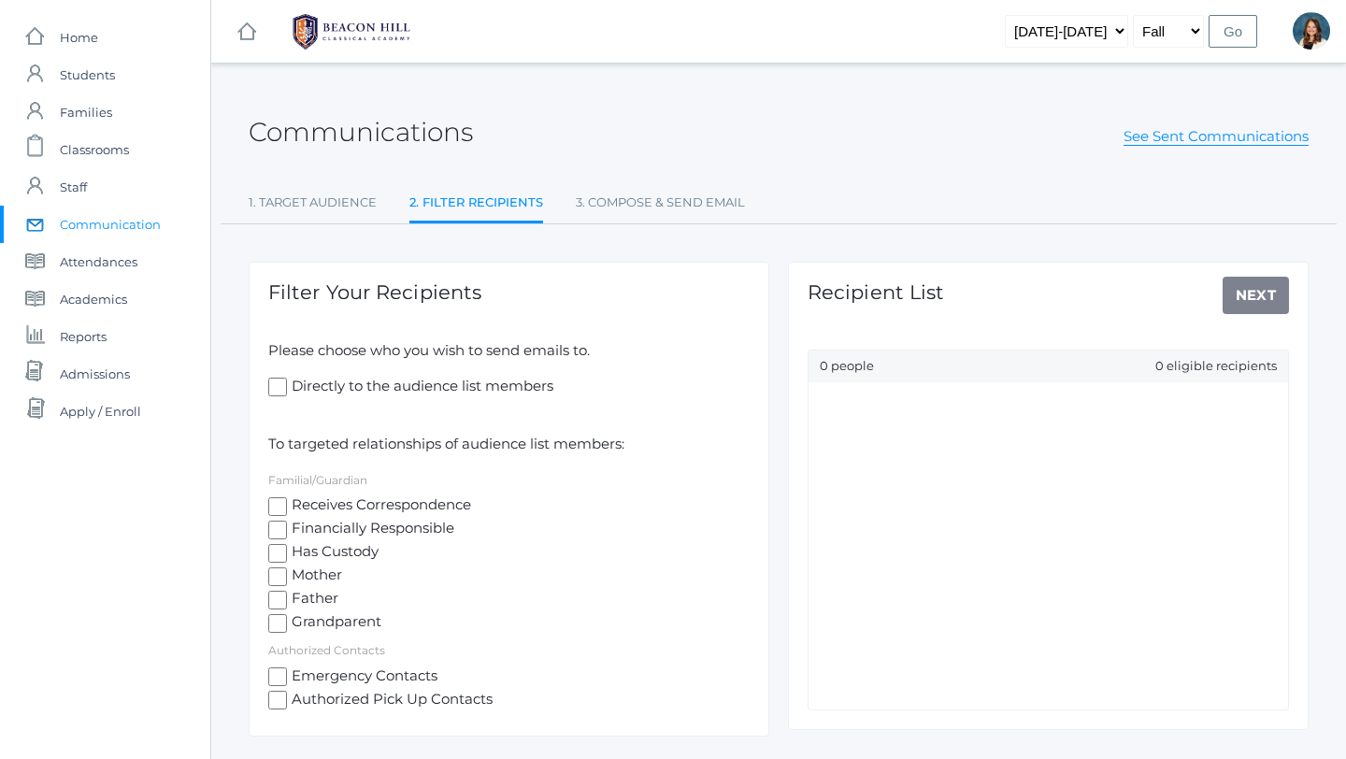
click at [277, 505] on input "Receives Correspondence" at bounding box center [277, 506] width 19 height 19
checkbox input "true"
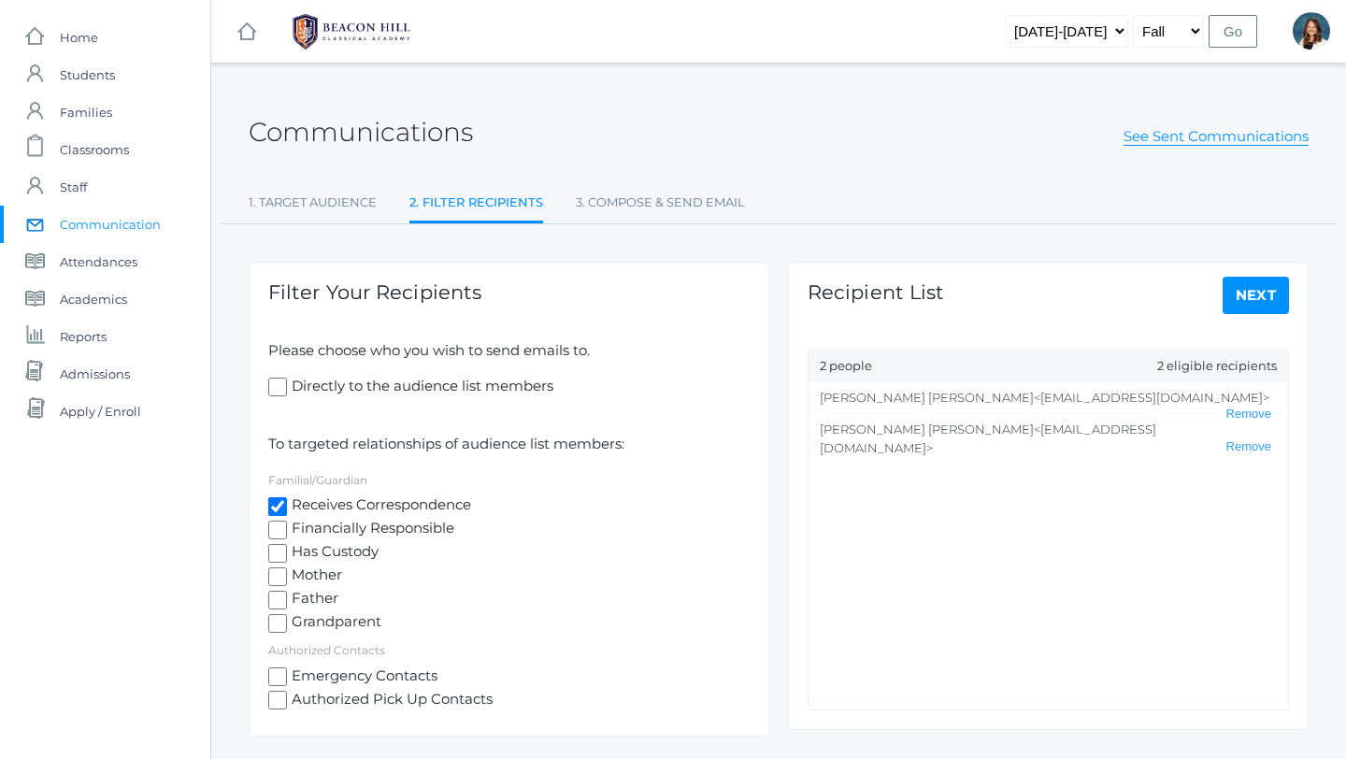
click at [1280, 290] on link "Next" at bounding box center [1256, 295] width 67 height 37
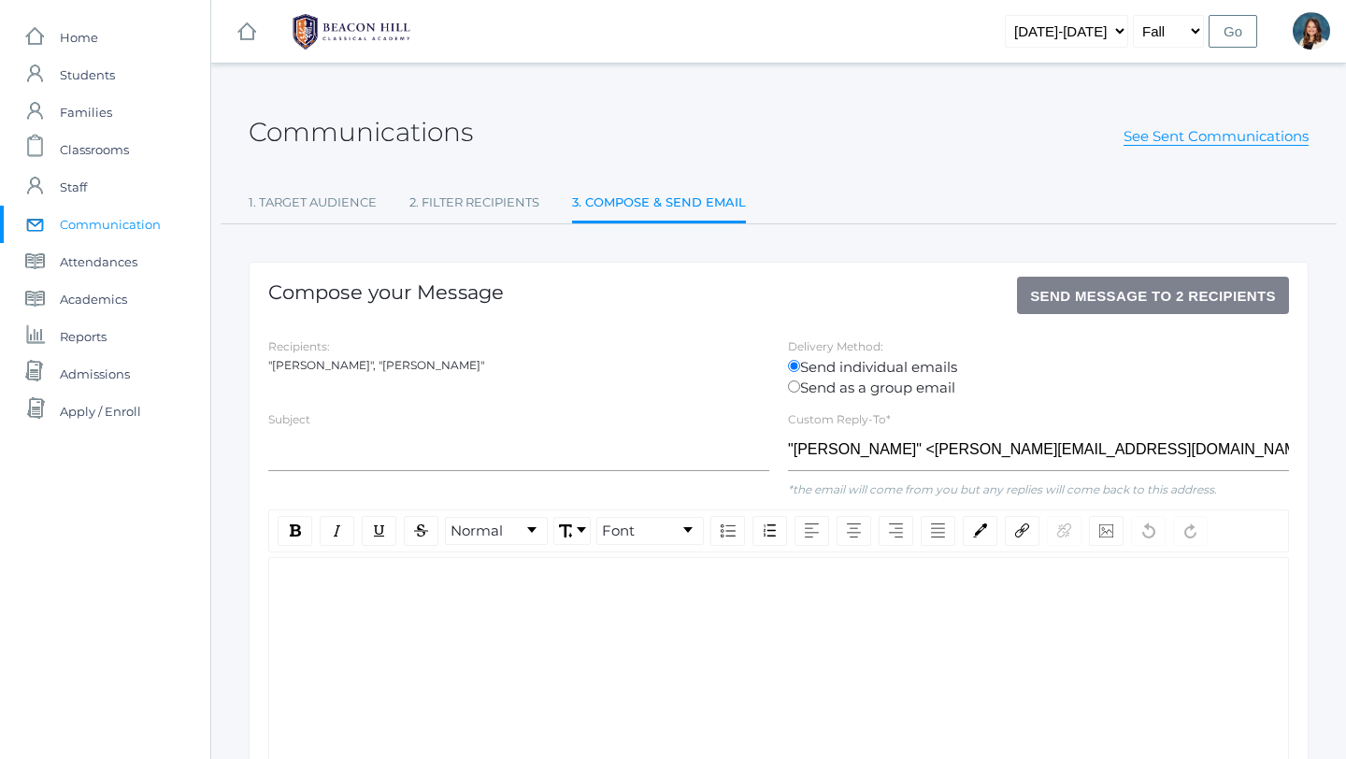
click at [315, 418] on div "Subject" at bounding box center [519, 444] width 520 height 71
click at [293, 415] on label "Subject" at bounding box center [289, 419] width 42 height 14
click at [324, 415] on div "Subject" at bounding box center [519, 444] width 520 height 71
click at [273, 421] on label "Subject" at bounding box center [289, 419] width 42 height 14
click at [294, 586] on div "rdw-editor" at bounding box center [779, 588] width 990 height 22
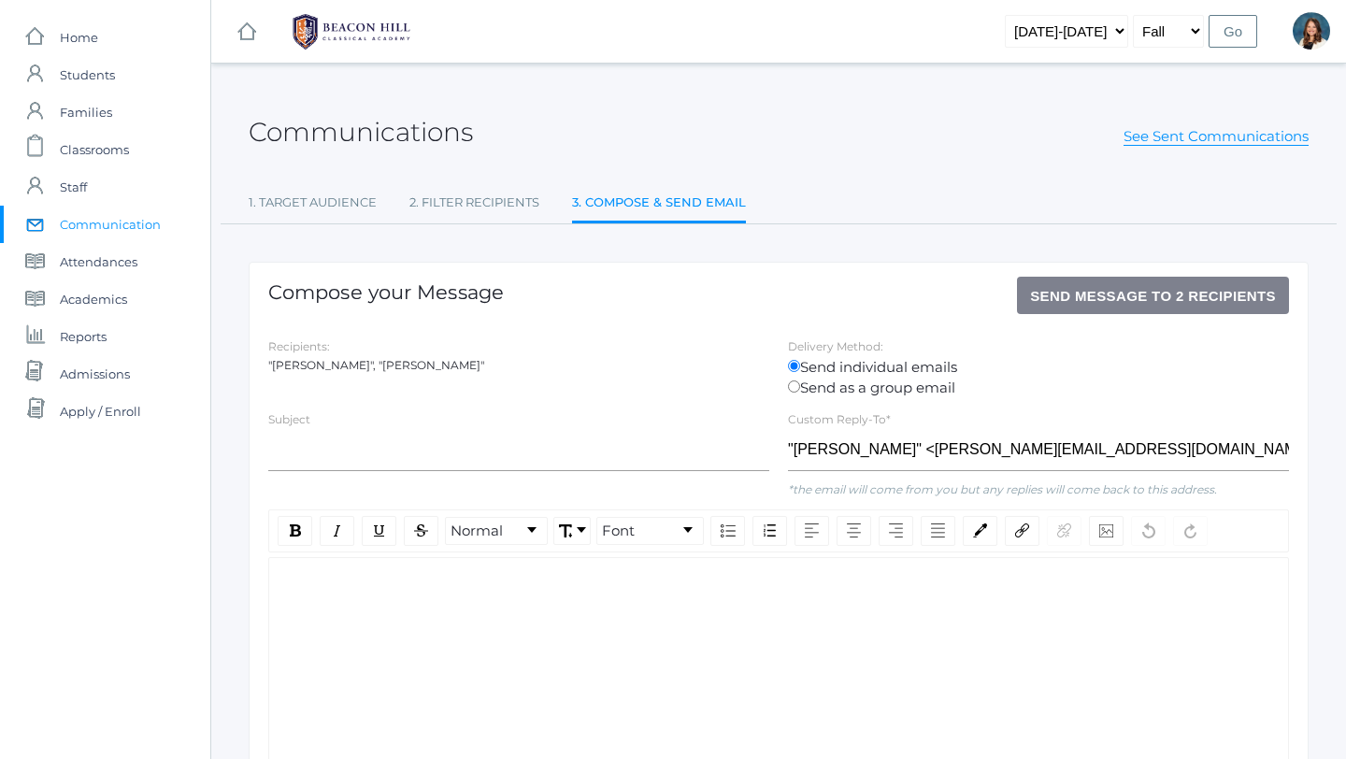
click at [306, 422] on label "Subject" at bounding box center [289, 419] width 42 height 14
click at [565, 430] on input "text" at bounding box center [518, 450] width 501 height 42
type input "Incident in line after lunch"
click at [354, 592] on div "rdw-editor" at bounding box center [779, 588] width 990 height 22
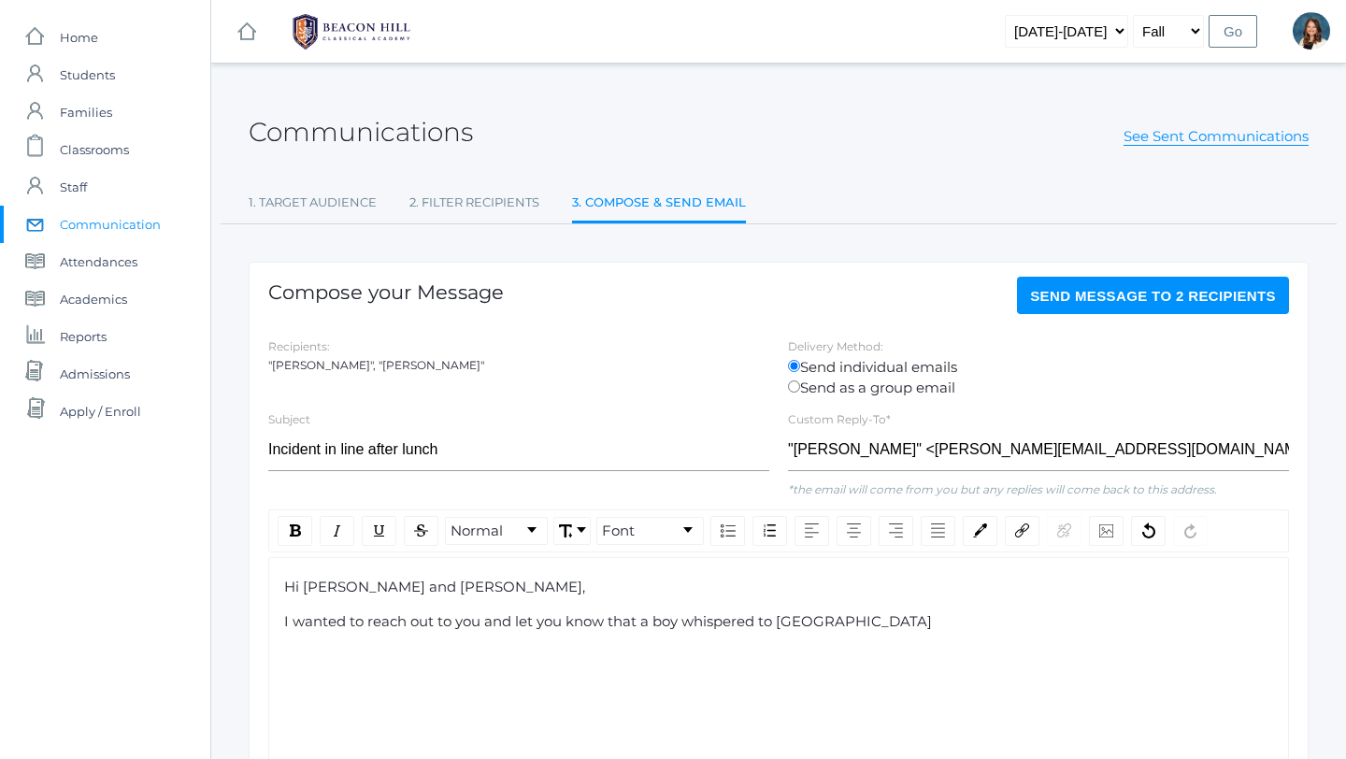
click at [681, 620] on span "I wanted to reach out to you and let you know that a boy whispered to [GEOGRAPH…" at bounding box center [608, 621] width 648 height 18
click at [694, 758] on div "Hi [PERSON_NAME] and [PERSON_NAME], I wanted to reach out to you and let you kn…" at bounding box center [778, 685] width 1021 height 257
click at [852, 619] on div "I wanted to reach out to you and let you know that a friend whispered to [GEOGR…" at bounding box center [779, 622] width 990 height 22
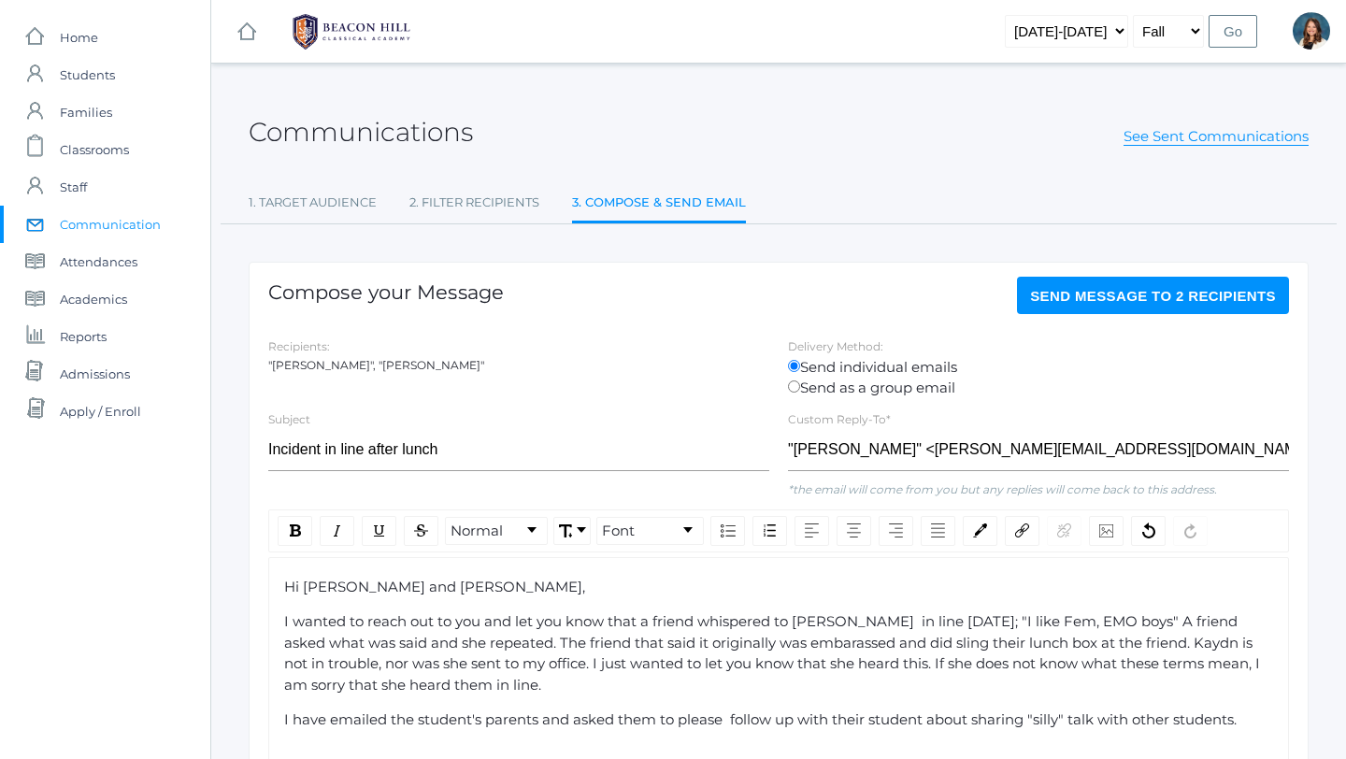
click at [1098, 625] on span "I wanted to reach out to you and let you know that a friend whispered to [PERSO…" at bounding box center [774, 652] width 980 height 81
click at [445, 647] on span "I wanted to reach out to you and let you know that a friend whispered to [PERSO…" at bounding box center [774, 652] width 980 height 81
click at [679, 645] on span "I wanted to reach out to you and let you know that a friend whispered to [PERSO…" at bounding box center [776, 652] width 985 height 81
click at [758, 653] on div "I wanted to reach out to you and let you know that a friend whispered to [PERSO…" at bounding box center [779, 653] width 990 height 84
click at [900, 645] on span "I wanted to reach out to you and let you know that a friend whispered to [PERSO…" at bounding box center [779, 652] width 991 height 81
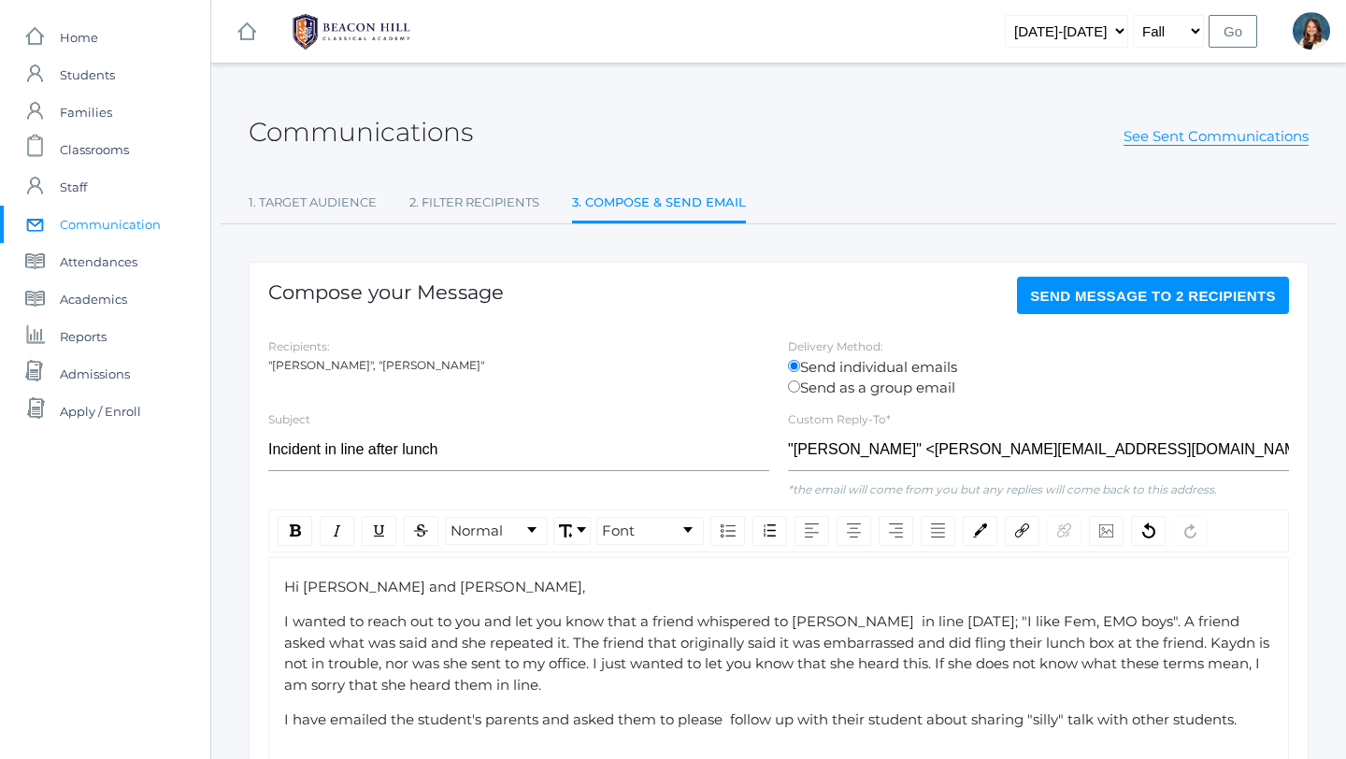
click at [1099, 641] on span "I wanted to reach out to you and let you know that a friend whispered to [PERSO…" at bounding box center [778, 652] width 989 height 81
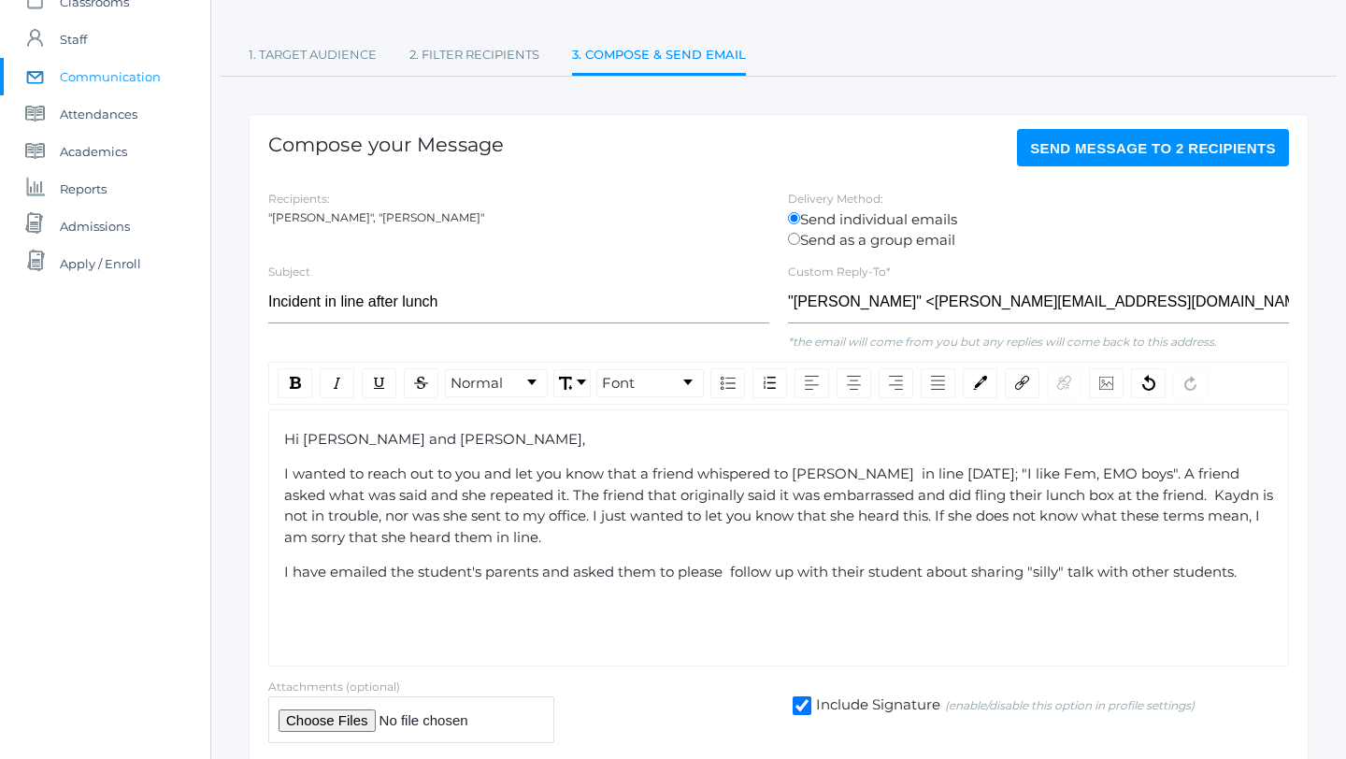
scroll to position [149, 0]
click at [1251, 569] on div "I have emailed the student's parents and asked them to please follow up with th…" at bounding box center [779, 572] width 990 height 22
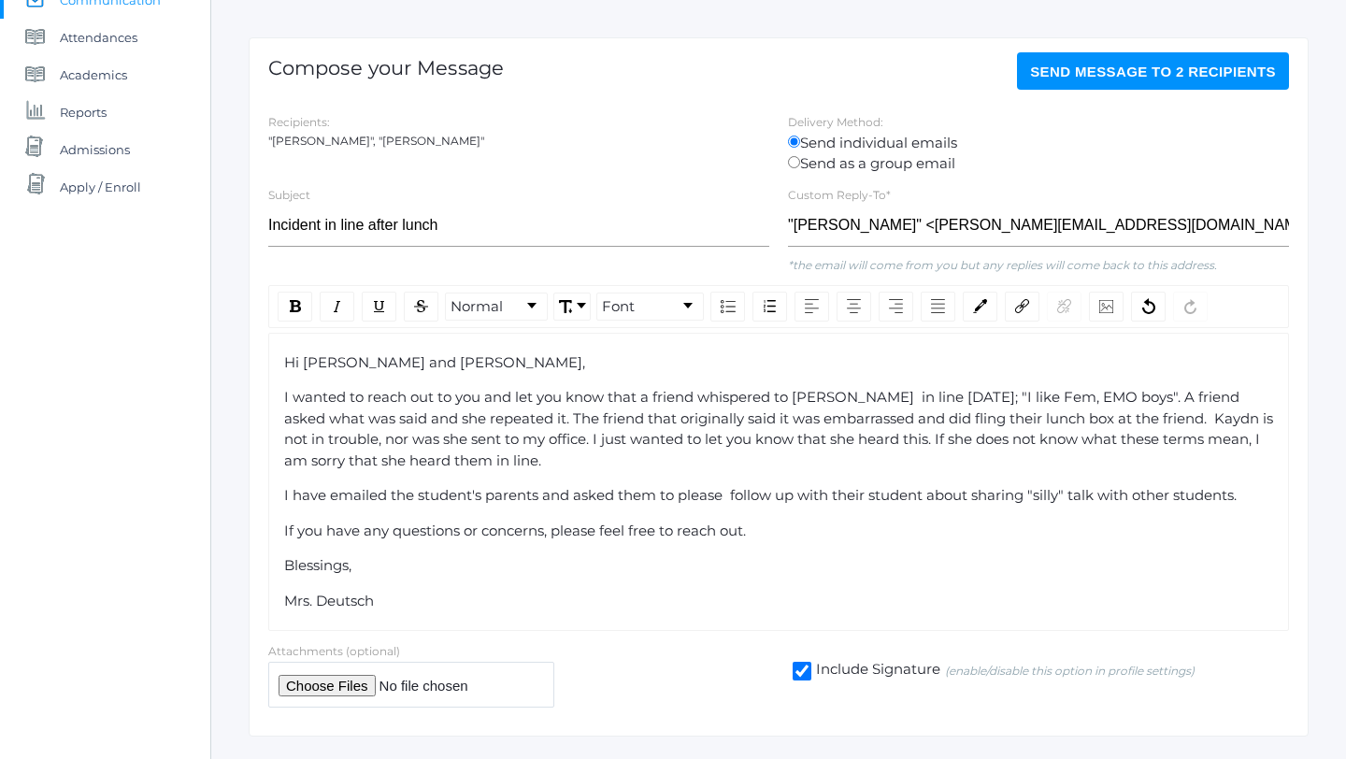
scroll to position [226, 0]
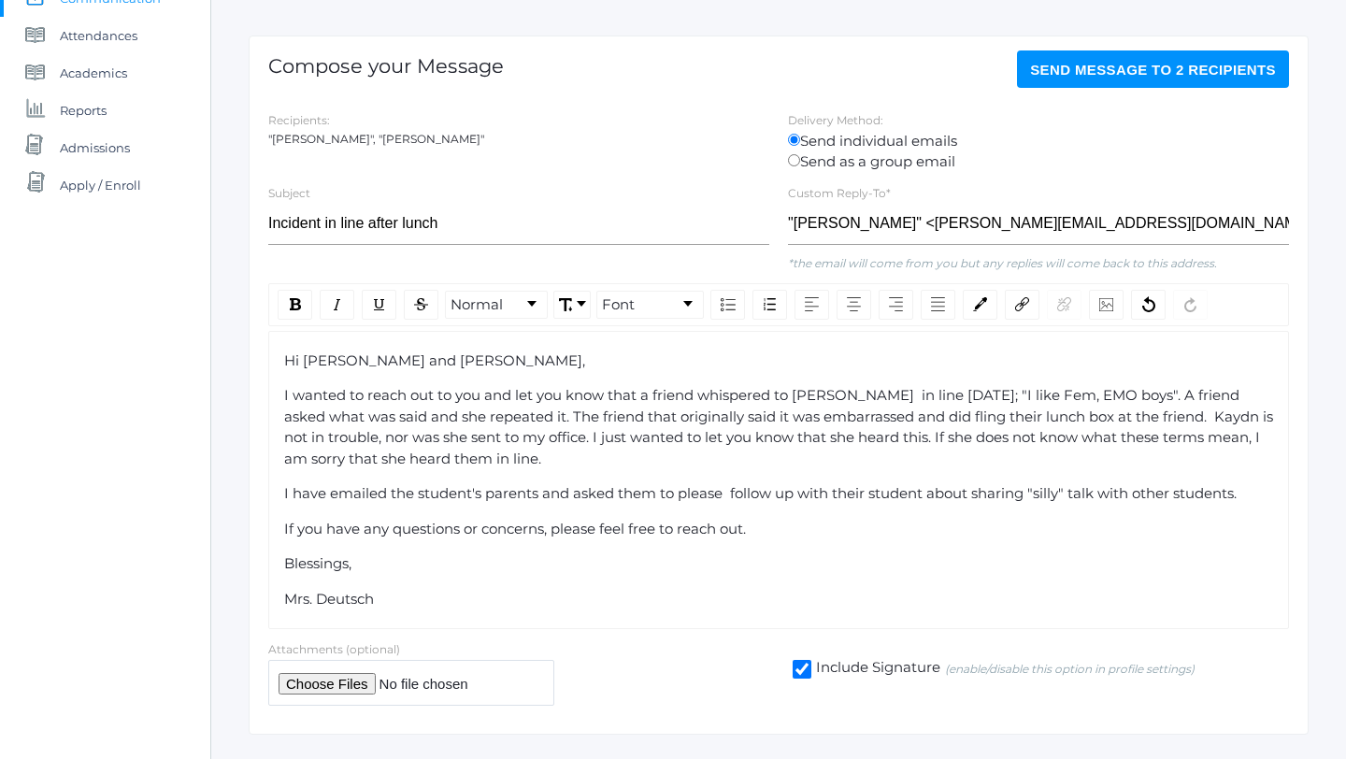
click at [1090, 63] on span "Send Message to 2 recipients" at bounding box center [1153, 70] width 246 height 16
